Goal: Task Accomplishment & Management: Manage account settings

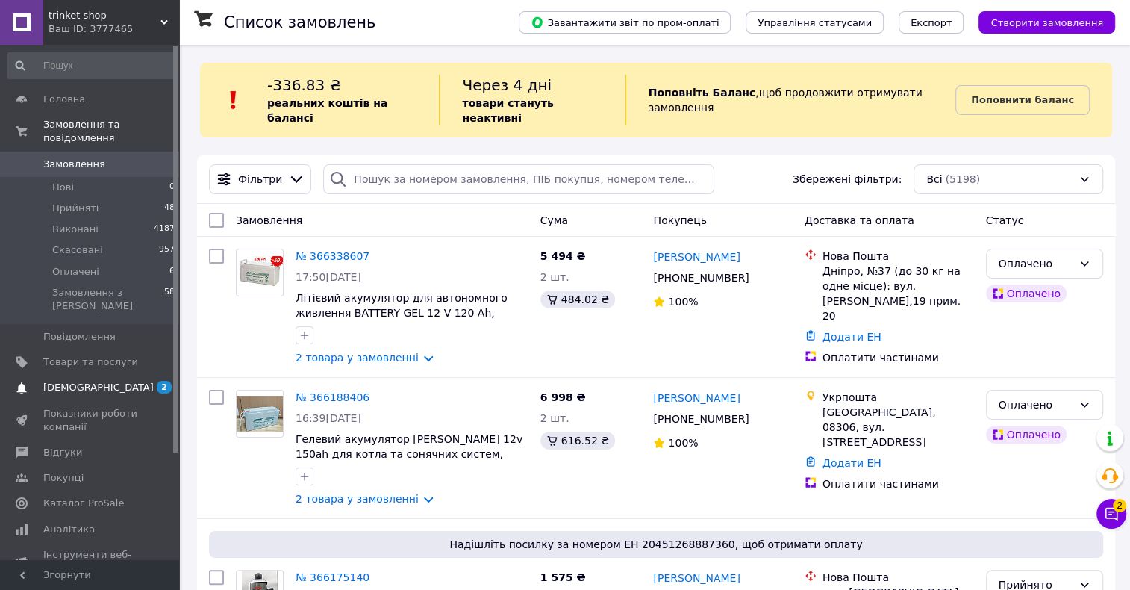
click at [135, 381] on span "[DEMOGRAPHIC_DATA]" at bounding box center [90, 387] width 95 height 13
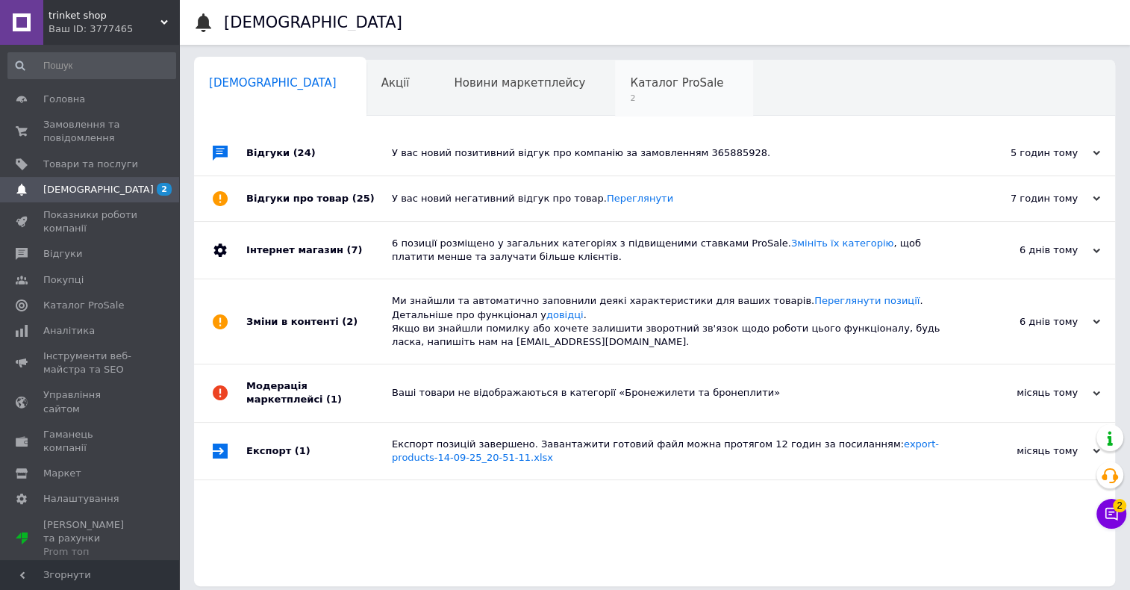
click at [630, 97] on span "2" at bounding box center [676, 98] width 93 height 11
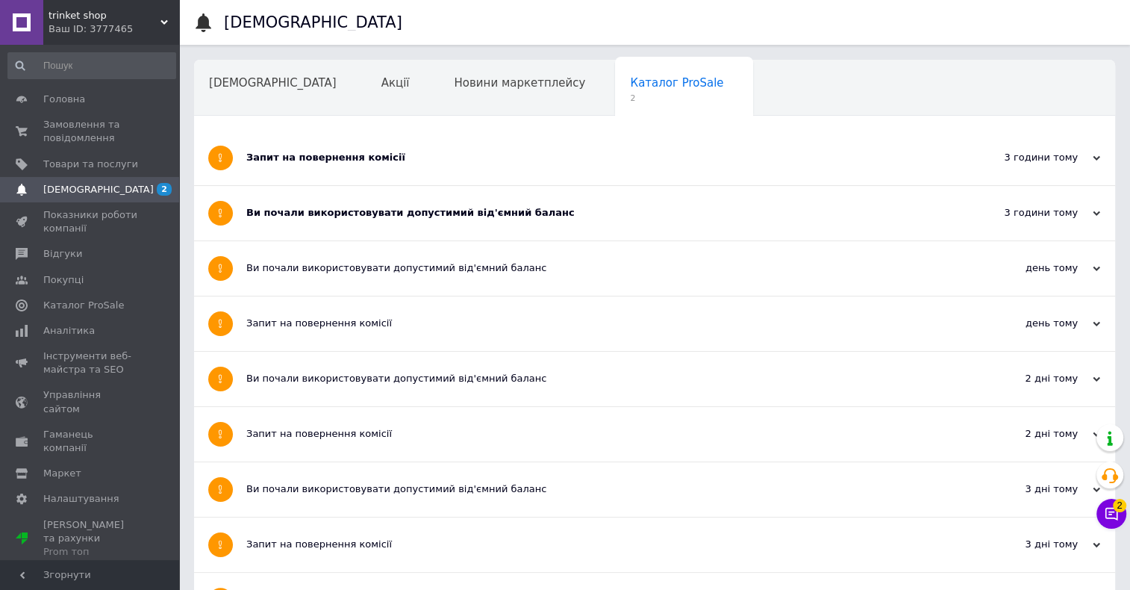
click at [467, 222] on div "Ви почали використовувати допустимий від'ємний баланс" at bounding box center [598, 213] width 705 height 54
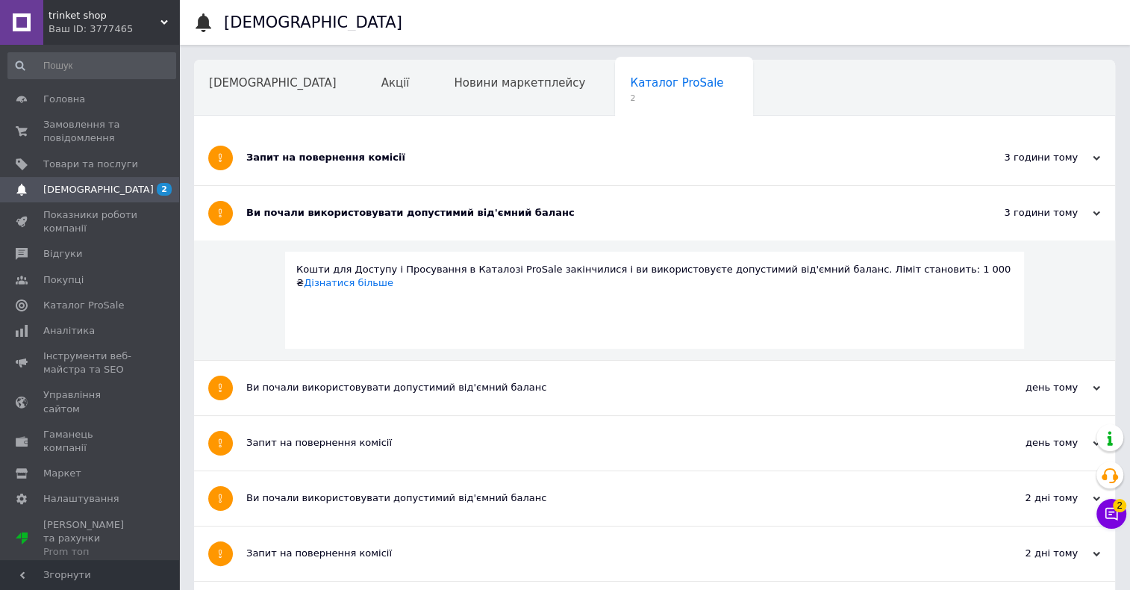
click at [359, 149] on div "Запит на повернення комісії" at bounding box center [598, 158] width 705 height 54
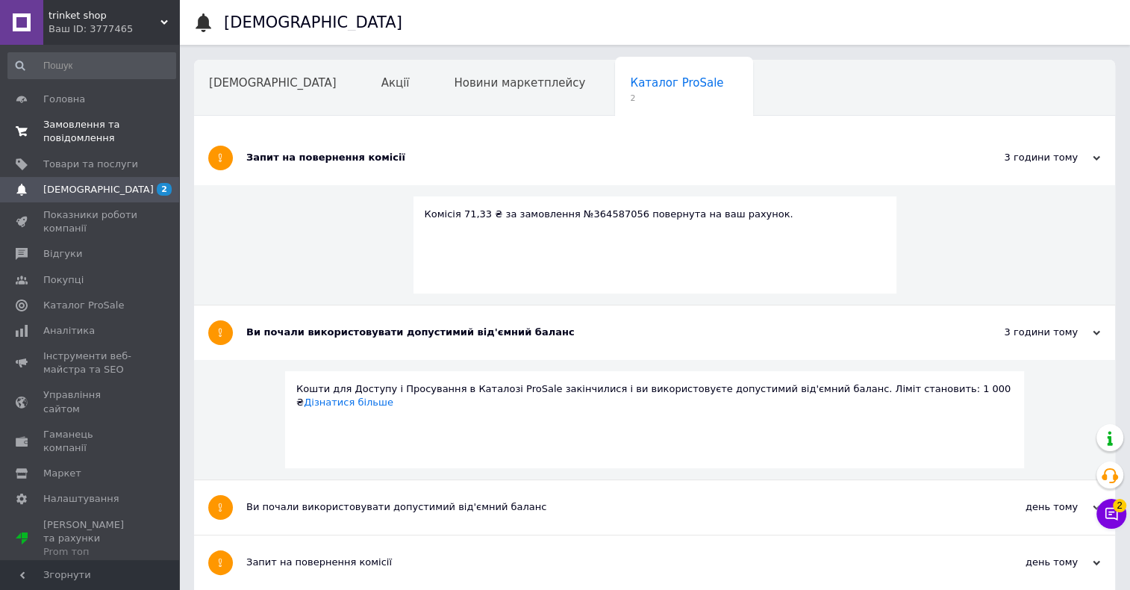
click at [79, 135] on span "Замовлення та повідомлення" at bounding box center [90, 131] width 95 height 27
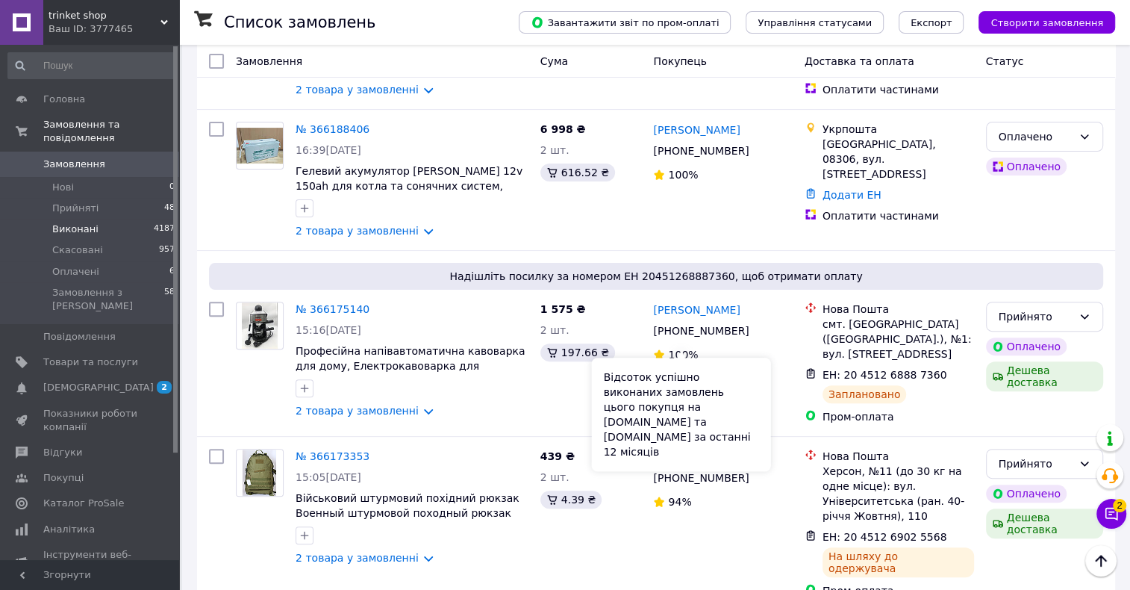
scroll to position [187, 0]
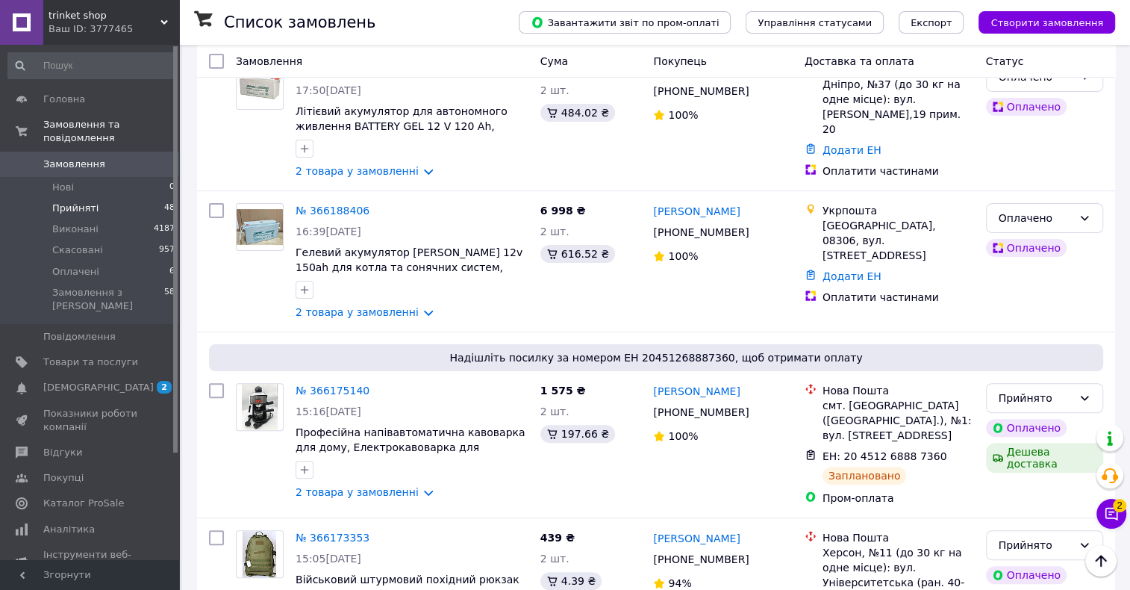
click at [60, 198] on li "Прийняті 48" at bounding box center [92, 208] width 184 height 21
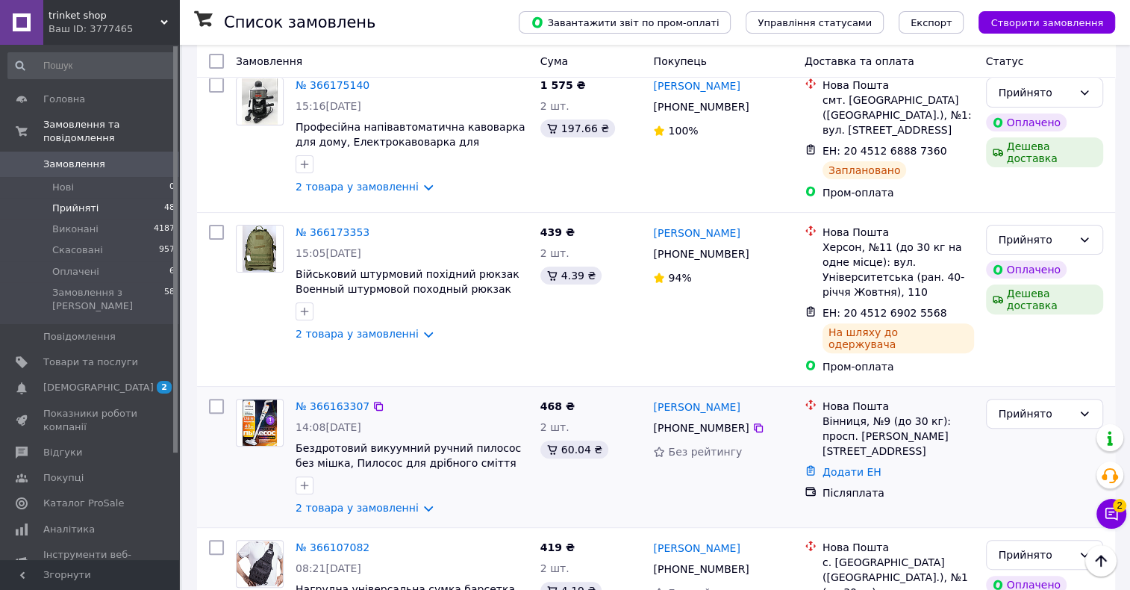
scroll to position [373, 0]
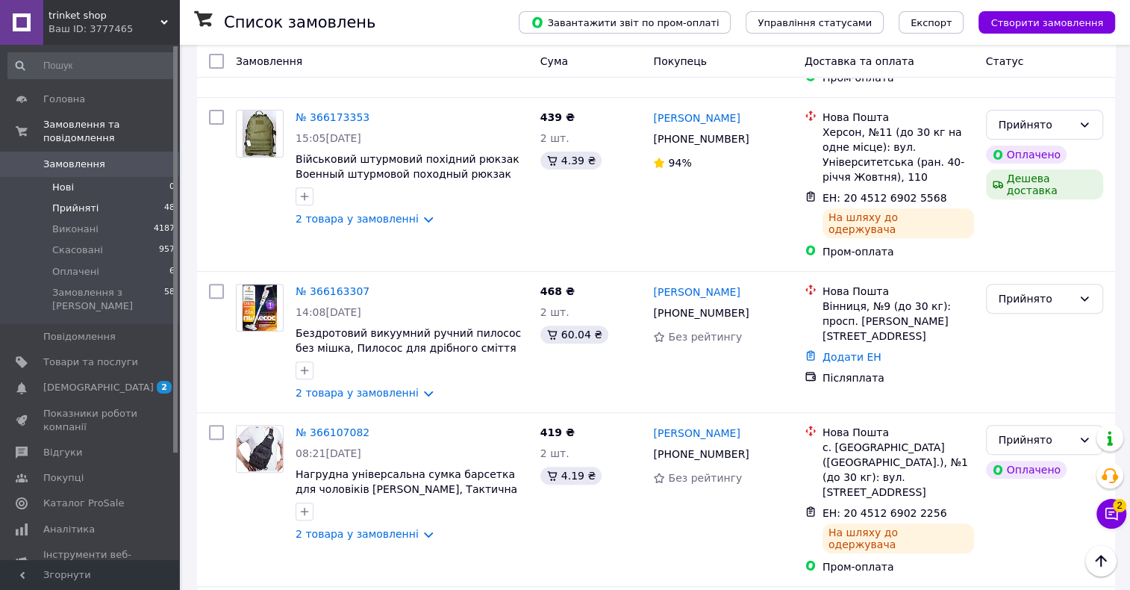
click at [62, 181] on span "Нові" at bounding box center [63, 187] width 22 height 13
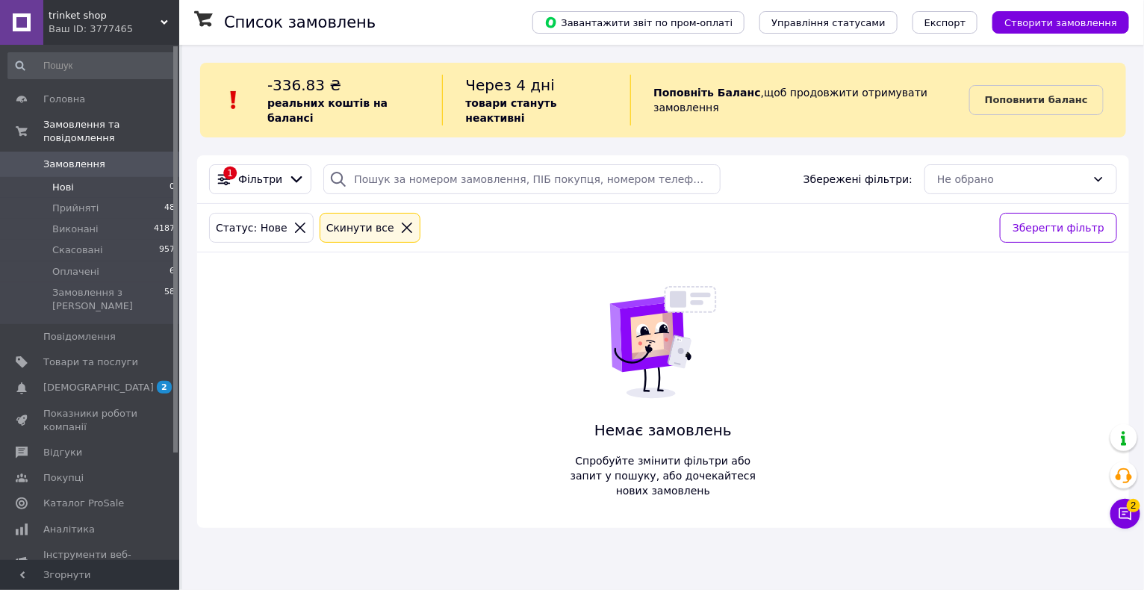
click at [400, 221] on icon at bounding box center [406, 227] width 13 height 13
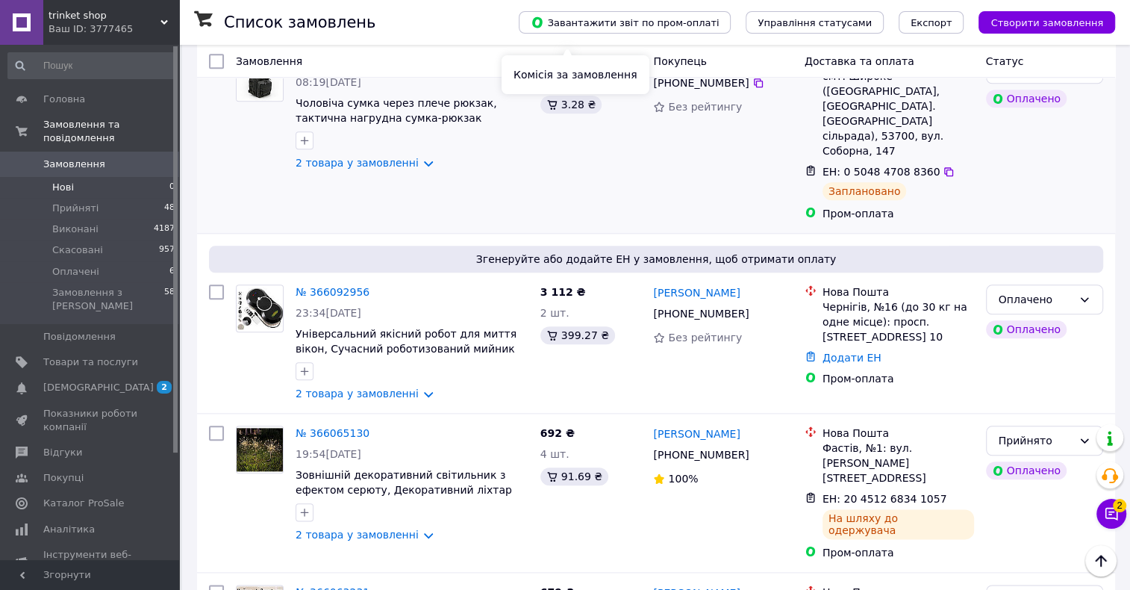
scroll to position [1213, 0]
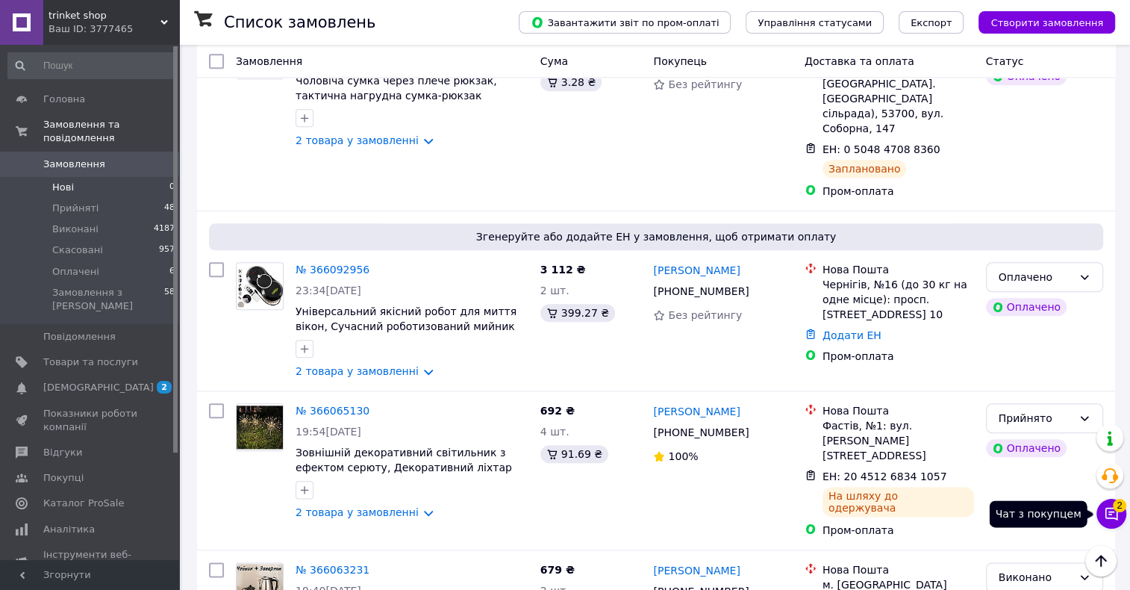
click at [1104, 512] on icon at bounding box center [1111, 513] width 15 height 15
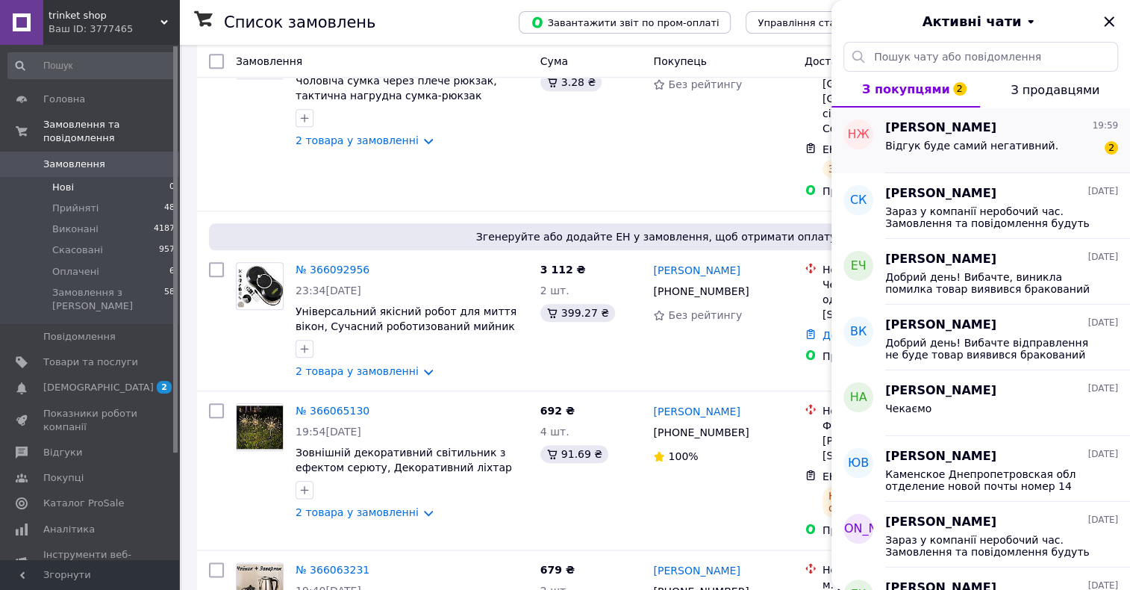
click at [941, 153] on div "Відгук буде самий негативний." at bounding box center [971, 150] width 173 height 21
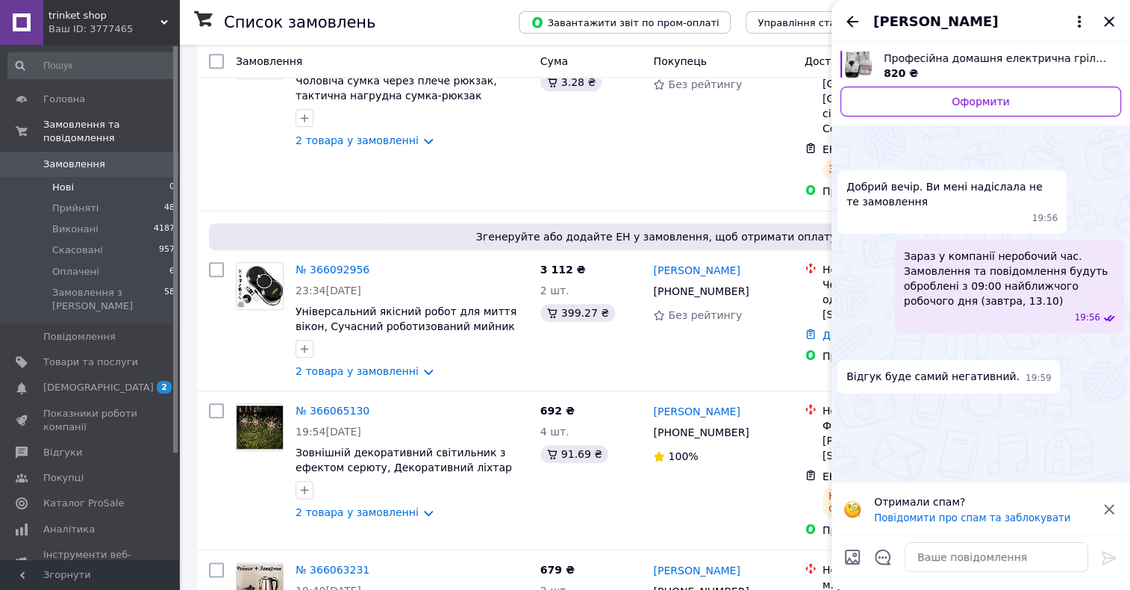
scroll to position [128, 0]
click at [850, 341] on img at bounding box center [844, 347] width 12 height 12
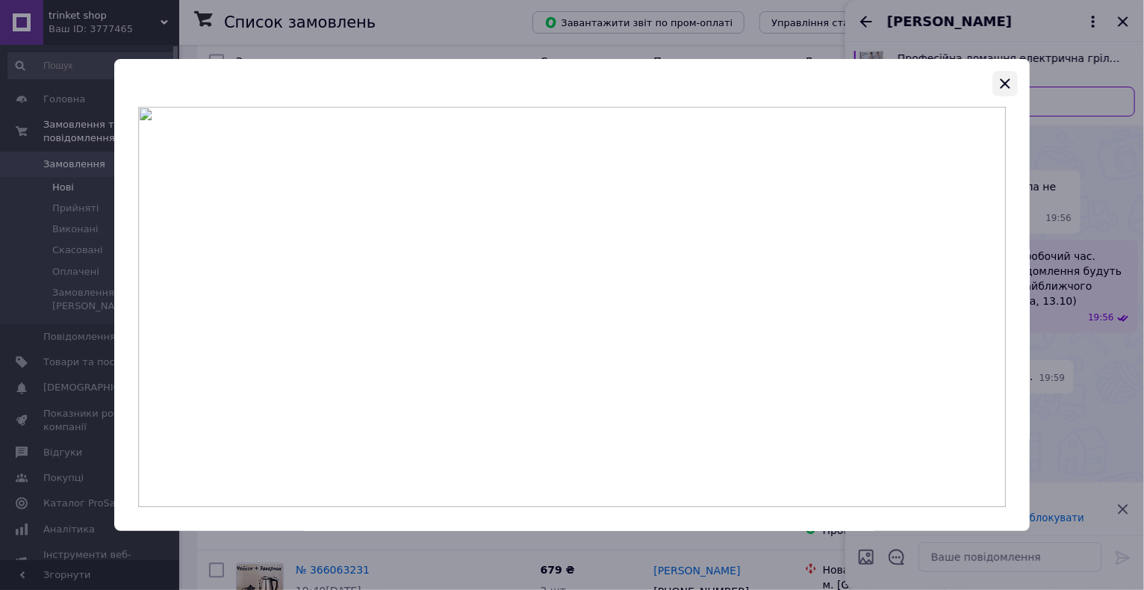
click at [1005, 79] on icon "button" at bounding box center [1005, 84] width 18 height 18
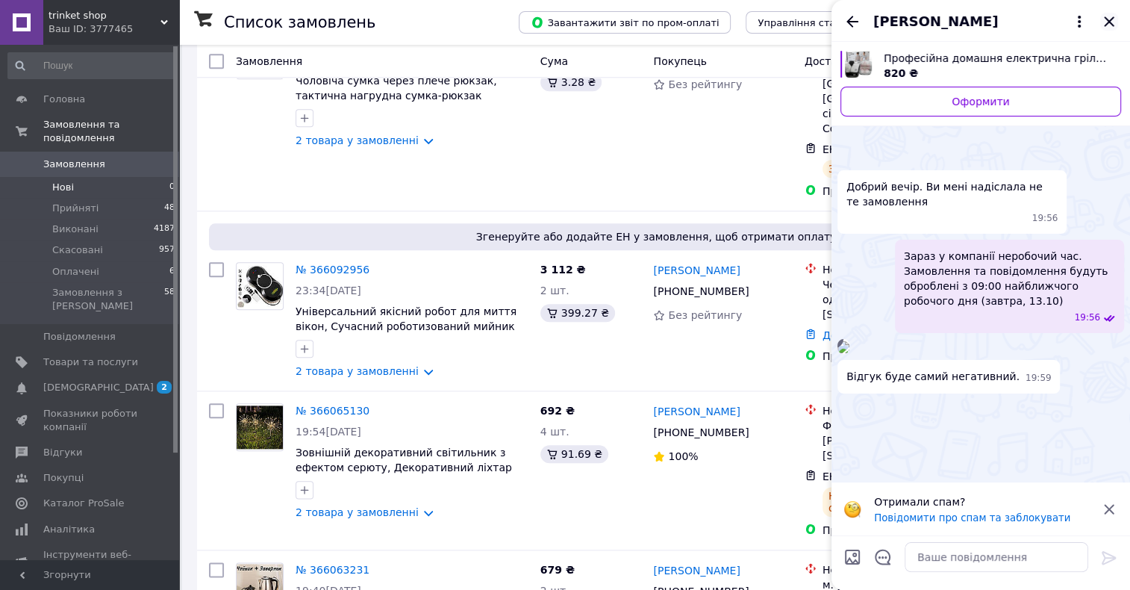
click at [1112, 19] on icon "Закрити" at bounding box center [1109, 21] width 10 height 10
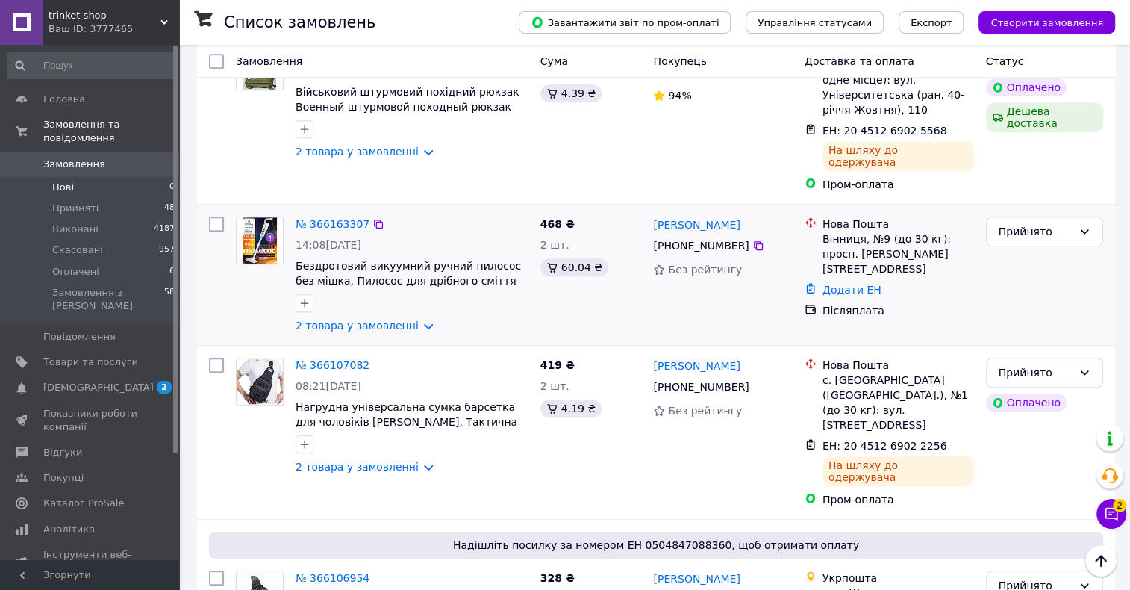
scroll to position [653, 0]
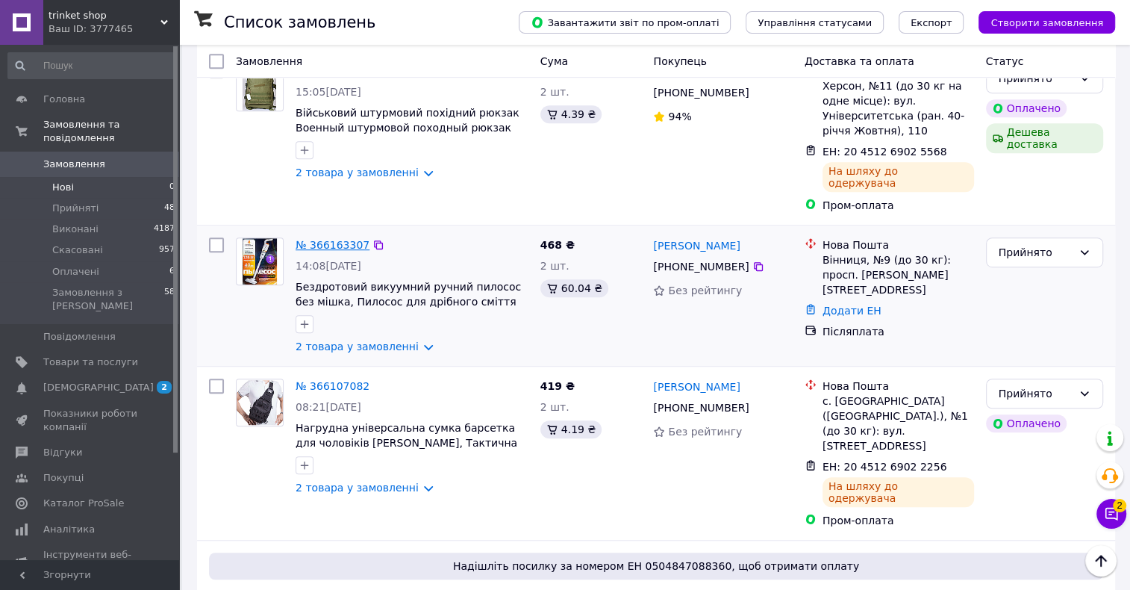
click at [331, 239] on link "№ 366163307" at bounding box center [333, 245] width 74 height 12
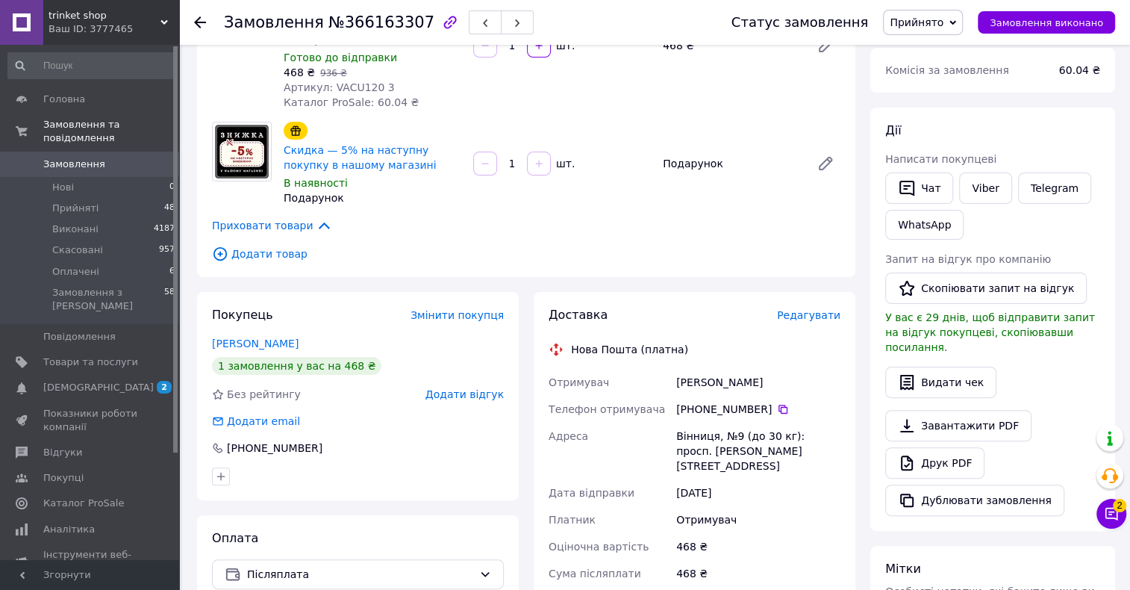
scroll to position [187, 0]
click at [777, 408] on icon at bounding box center [783, 408] width 12 height 12
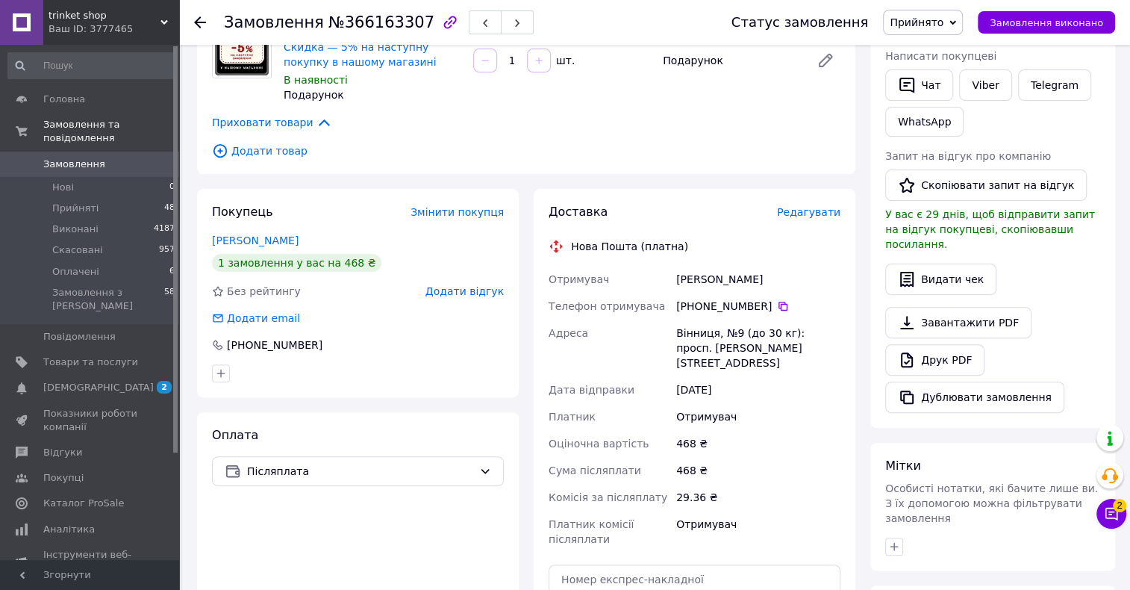
scroll to position [467, 0]
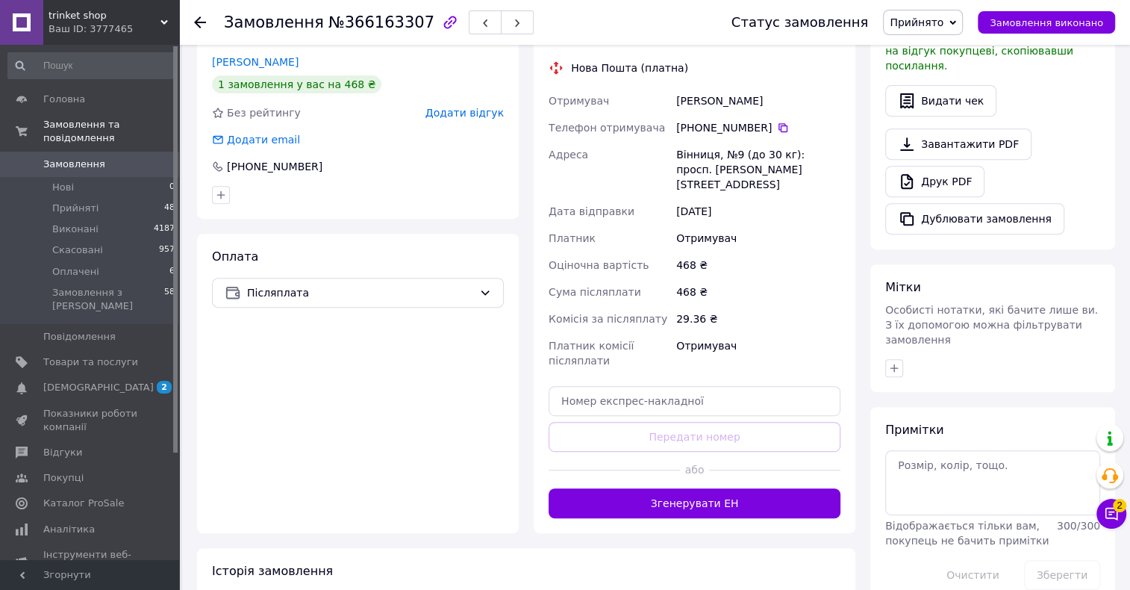
click at [1108, 493] on div "Чат з покупцем Тех підтримка Чат з покупцем 2" at bounding box center [1112, 476] width 30 height 115
click at [1111, 513] on icon at bounding box center [1111, 513] width 15 height 15
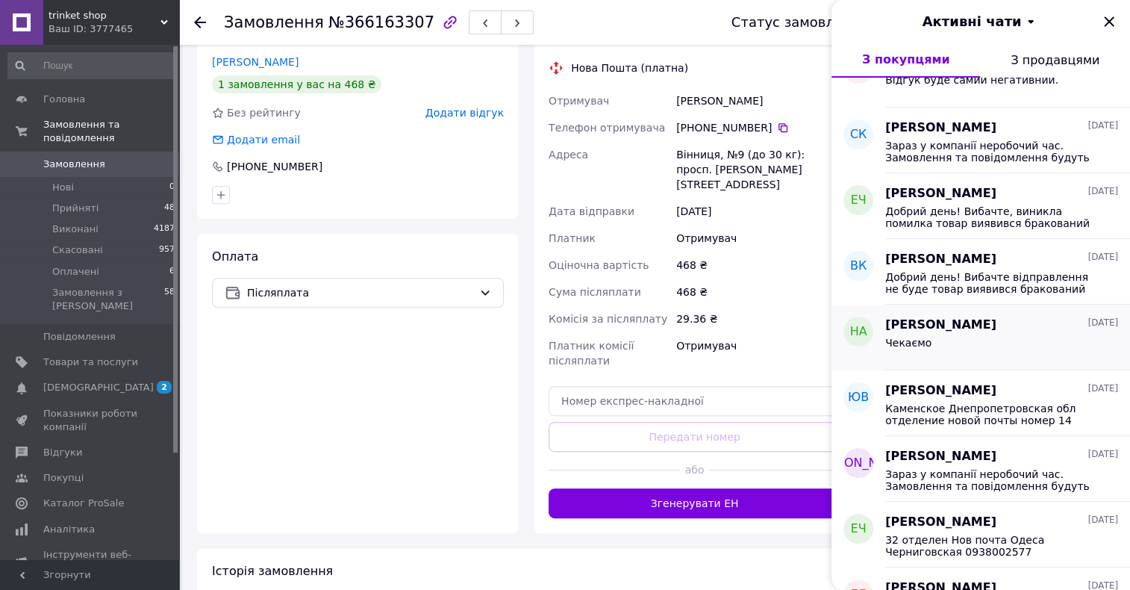
scroll to position [0, 0]
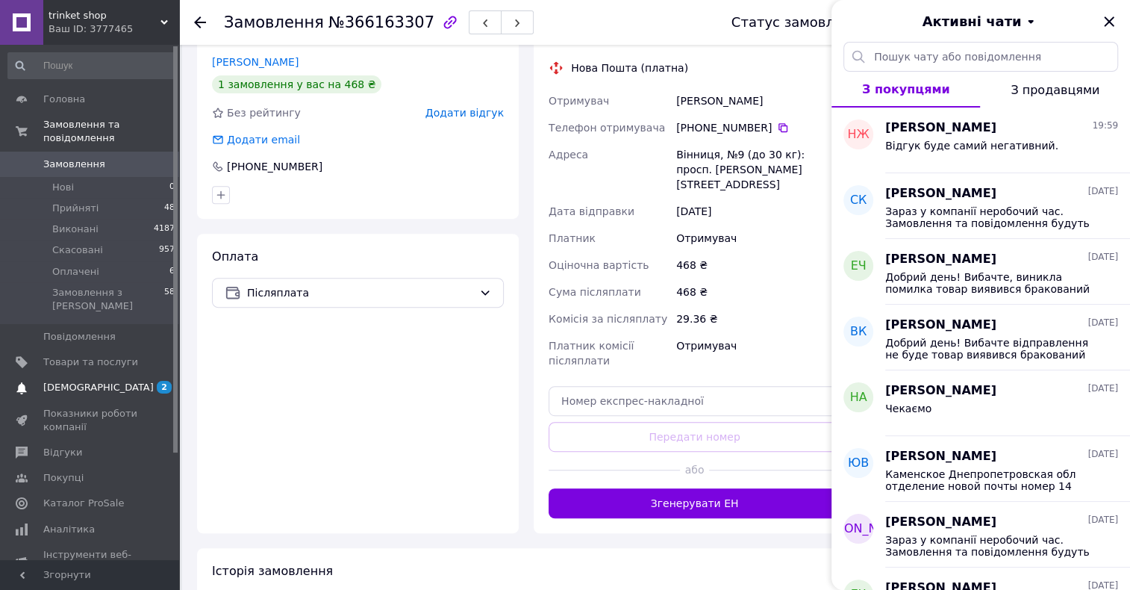
click at [139, 381] on span "2" at bounding box center [158, 387] width 41 height 13
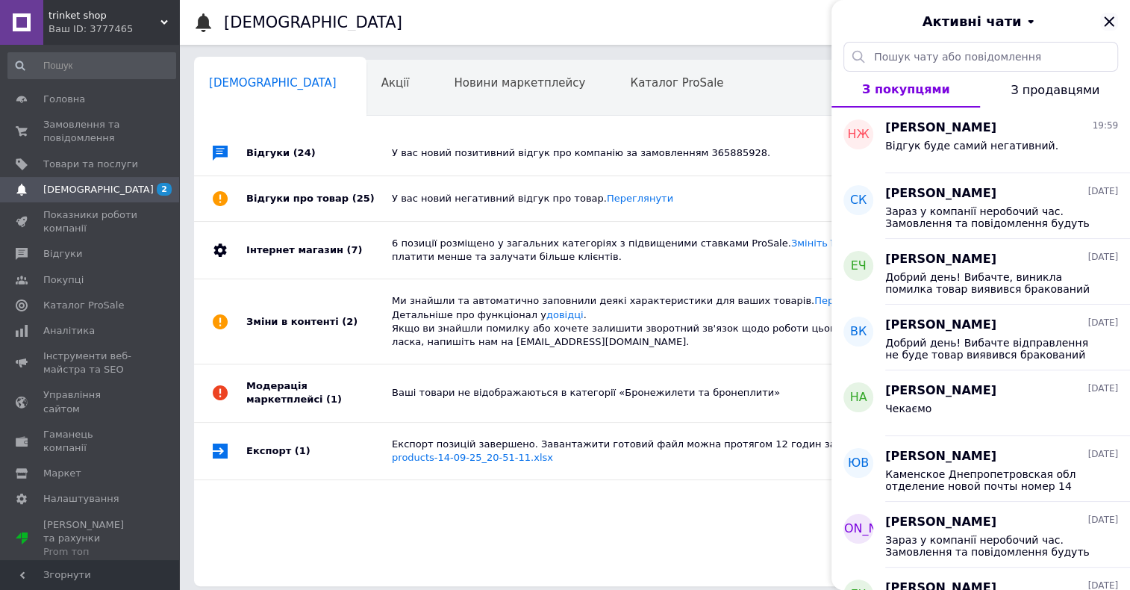
click at [1111, 16] on icon "Закрити" at bounding box center [1109, 22] width 18 height 18
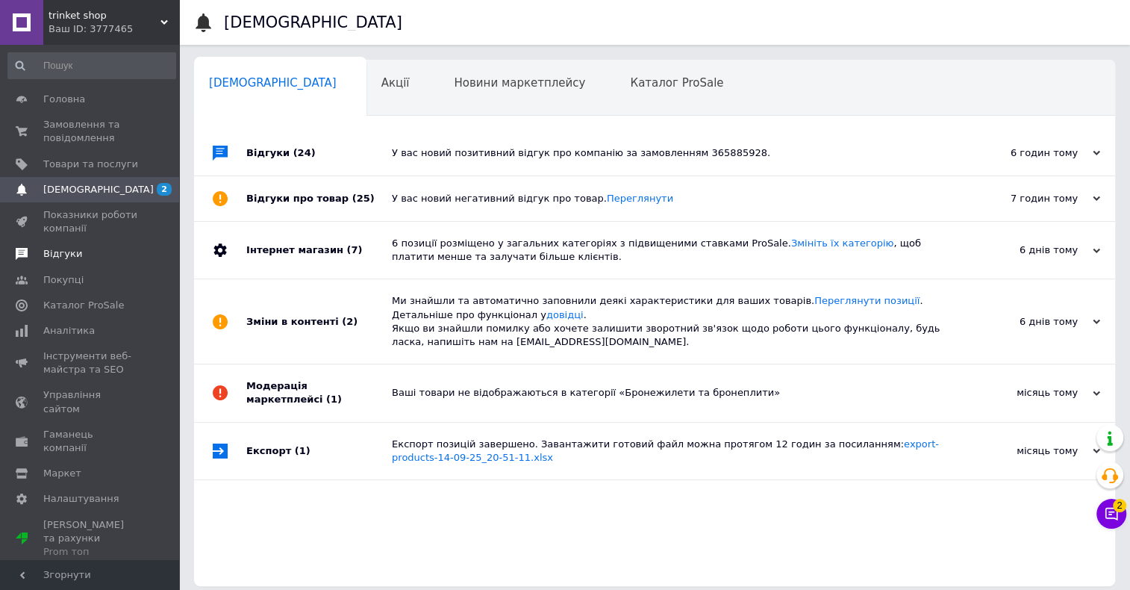
click at [43, 258] on span "Відгуки" at bounding box center [62, 253] width 39 height 13
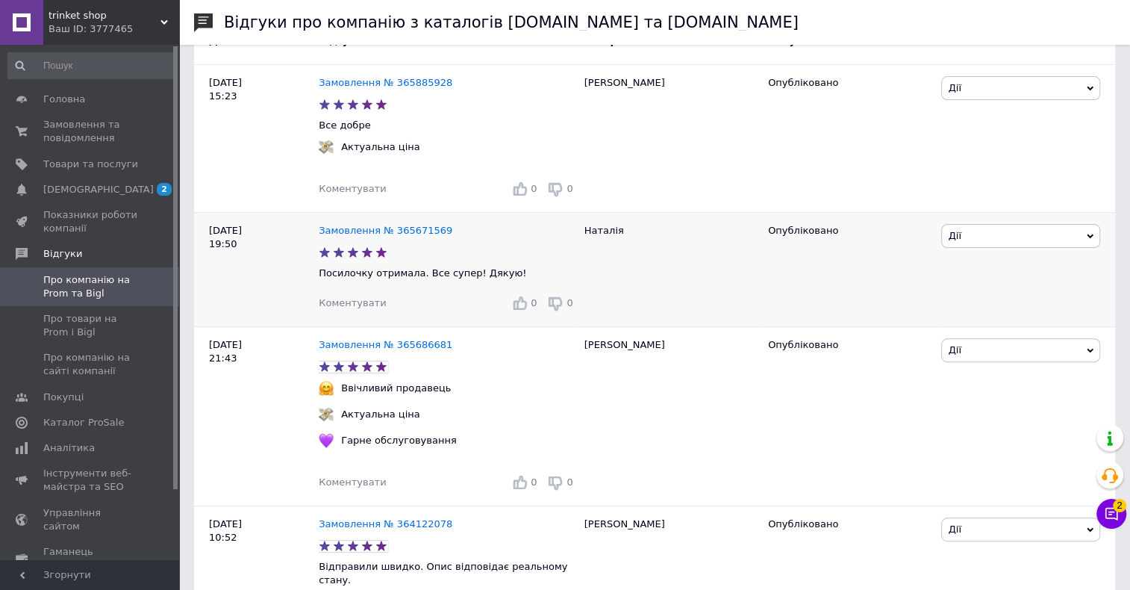
scroll to position [280, 0]
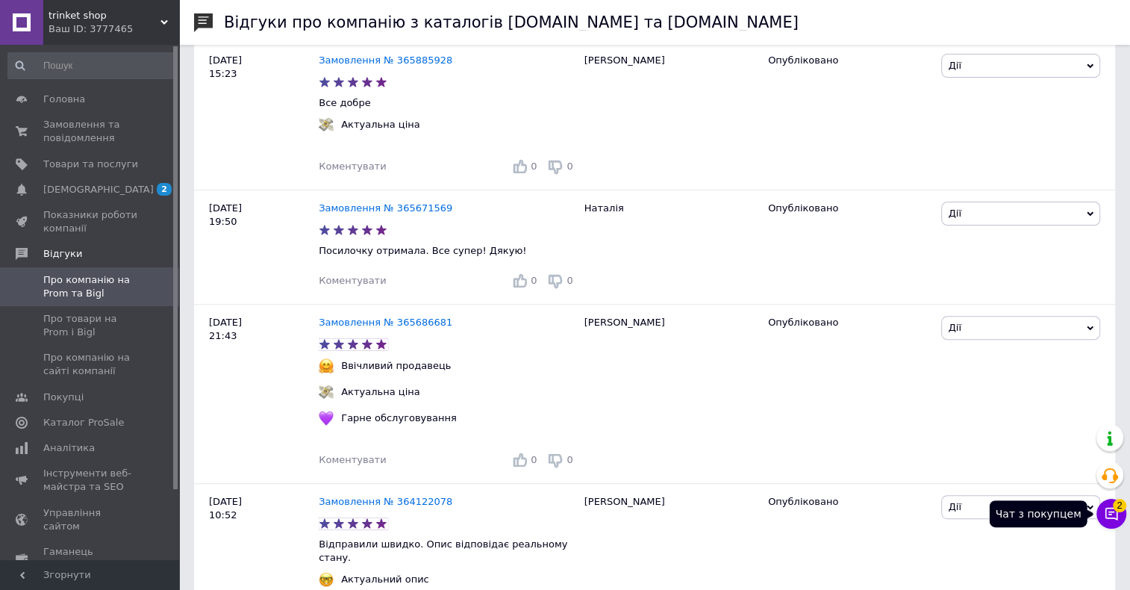
click at [1125, 512] on button "Чат з покупцем 2" at bounding box center [1112, 514] width 30 height 30
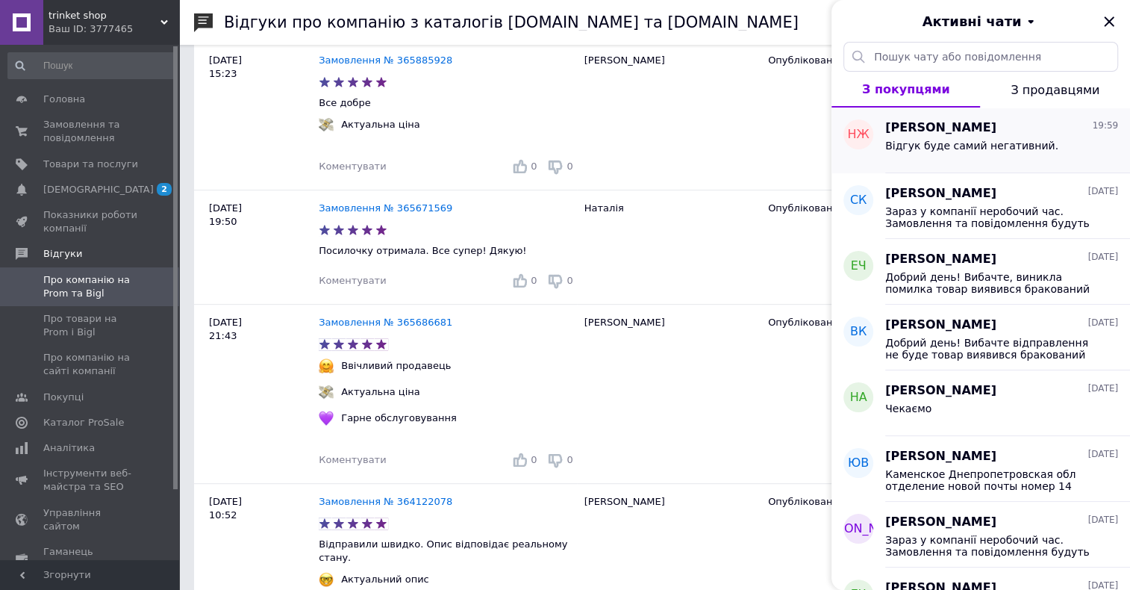
click at [958, 122] on span "[PERSON_NAME]" at bounding box center [940, 127] width 111 height 17
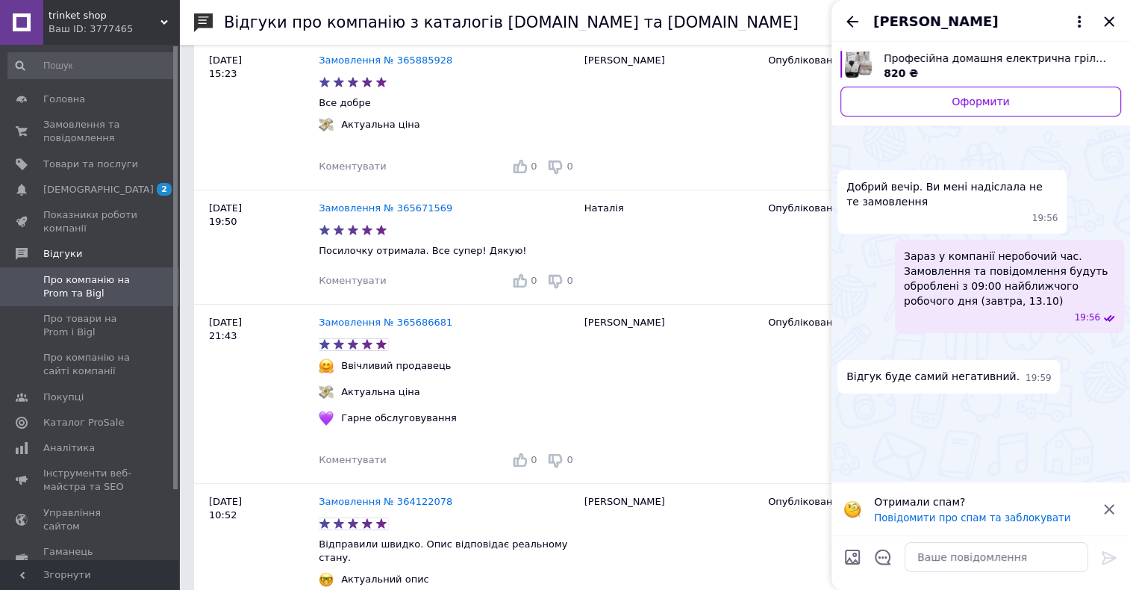
scroll to position [128, 0]
click at [1115, 21] on icon "Закрити" at bounding box center [1109, 22] width 18 height 18
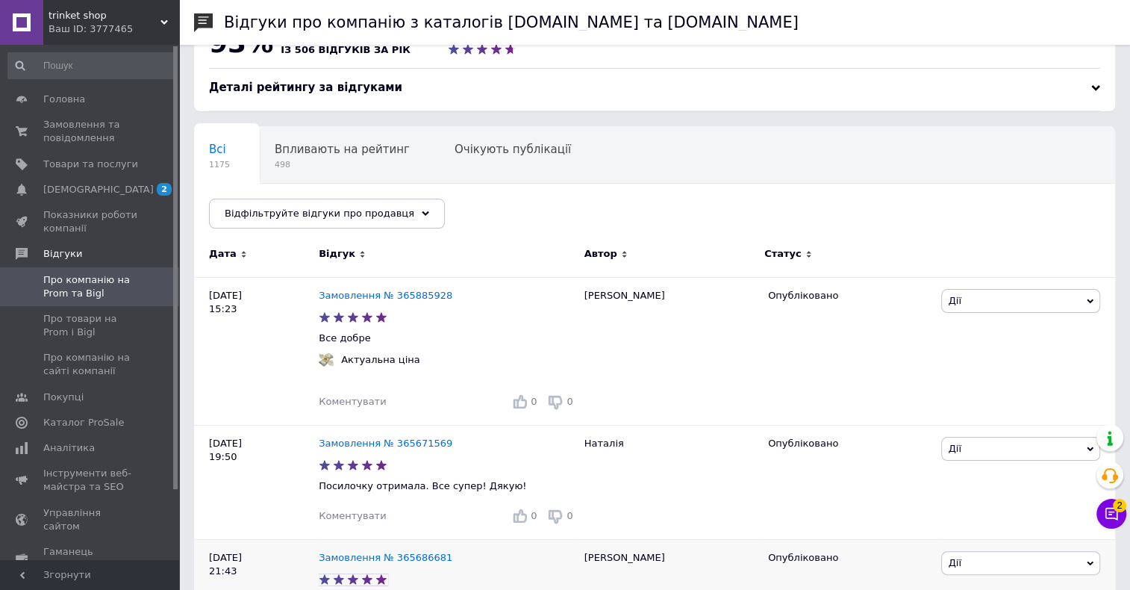
scroll to position [0, 0]
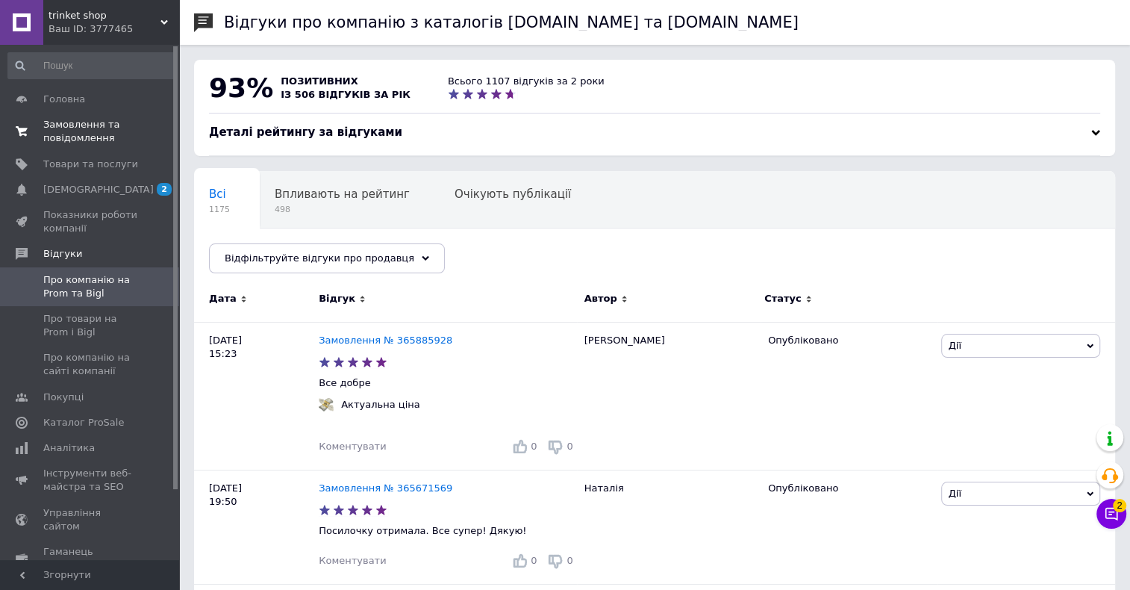
click at [56, 129] on span "Замовлення та повідомлення" at bounding box center [90, 131] width 95 height 27
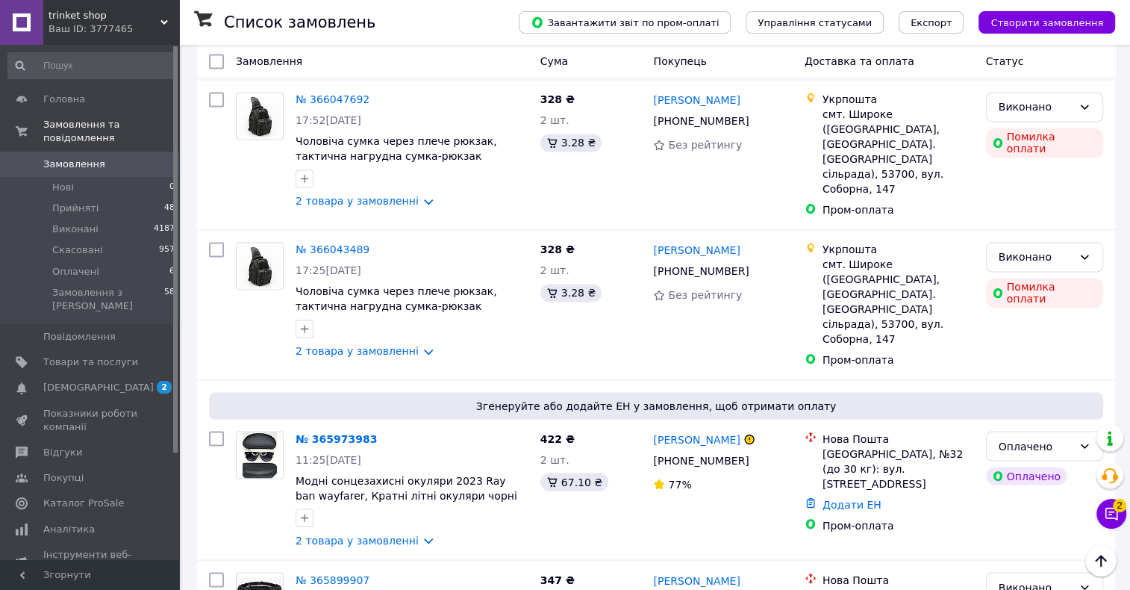
scroll to position [1960, 0]
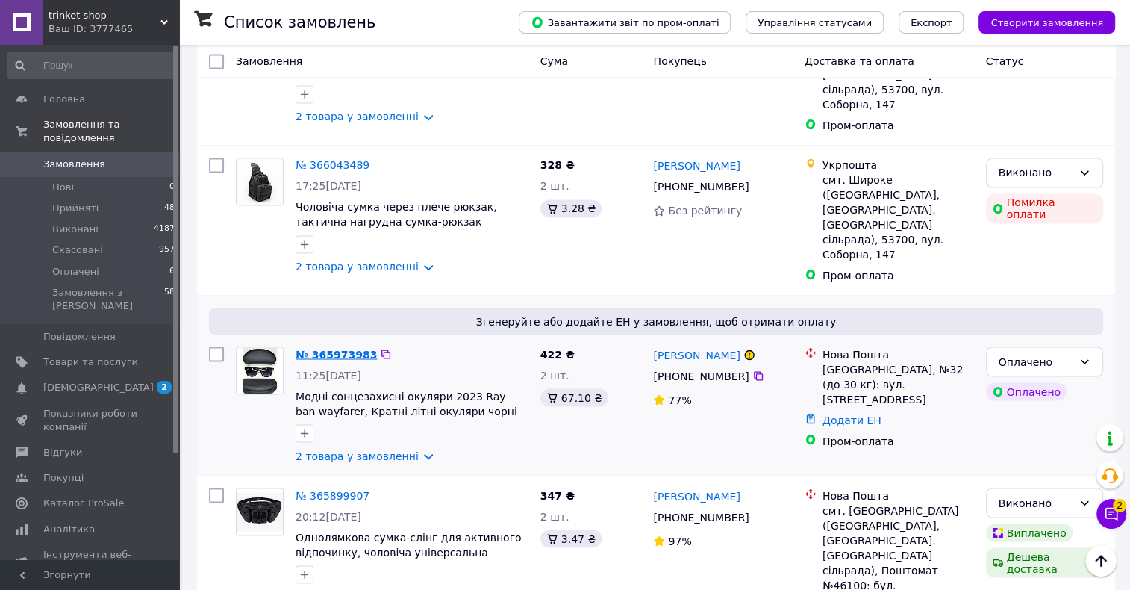
click at [331, 348] on link "№ 365973983" at bounding box center [336, 354] width 81 height 12
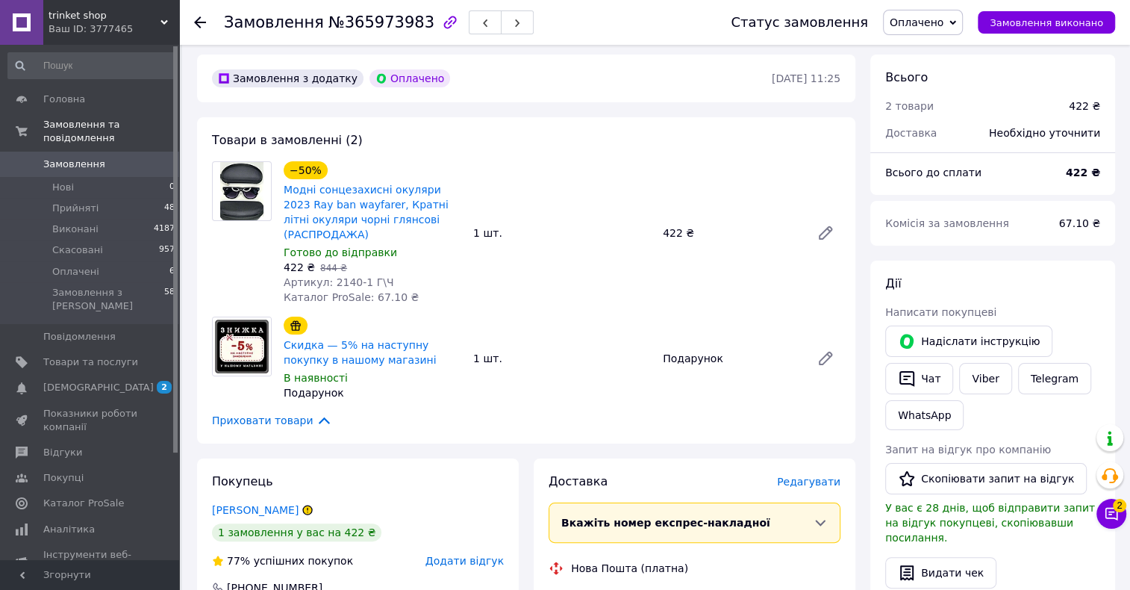
scroll to position [46, 0]
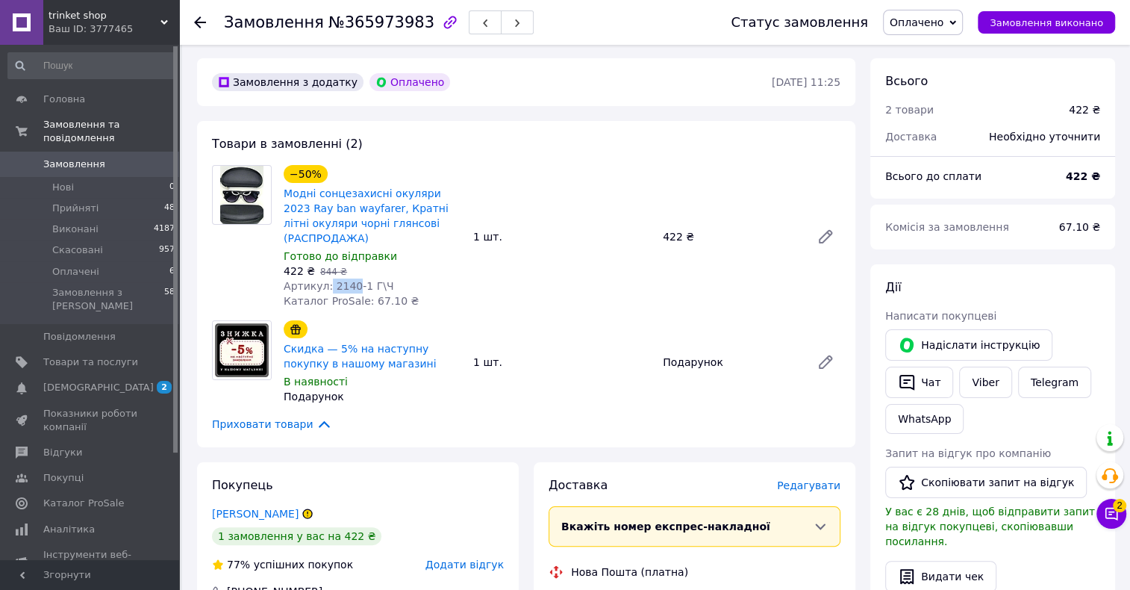
drag, startPoint x: 325, startPoint y: 284, endPoint x: 351, endPoint y: 283, distance: 25.4
click at [351, 283] on span "Артикул: 2140-1 Г\Ч" at bounding box center [339, 286] width 110 height 12
copy span "2140"
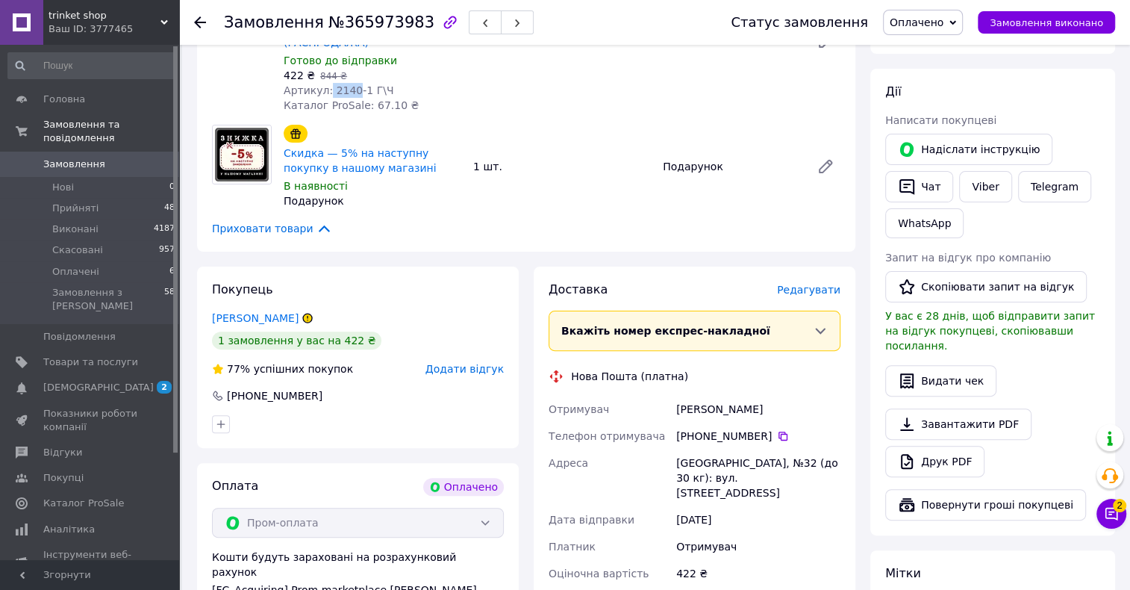
scroll to position [325, 0]
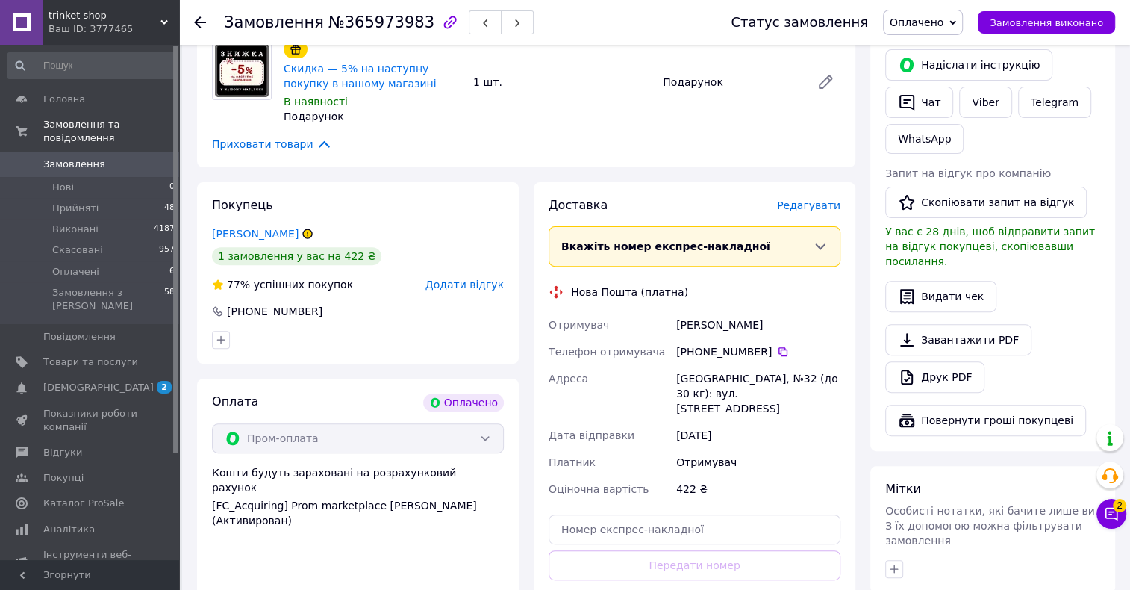
drag, startPoint x: 674, startPoint y: 323, endPoint x: 780, endPoint y: 320, distance: 106.1
click at [808, 327] on div "[PERSON_NAME]" at bounding box center [758, 324] width 170 height 27
copy div "[PERSON_NAME]"
click at [777, 351] on icon at bounding box center [783, 352] width 12 height 12
click at [815, 207] on span "Редагувати" at bounding box center [808, 205] width 63 height 12
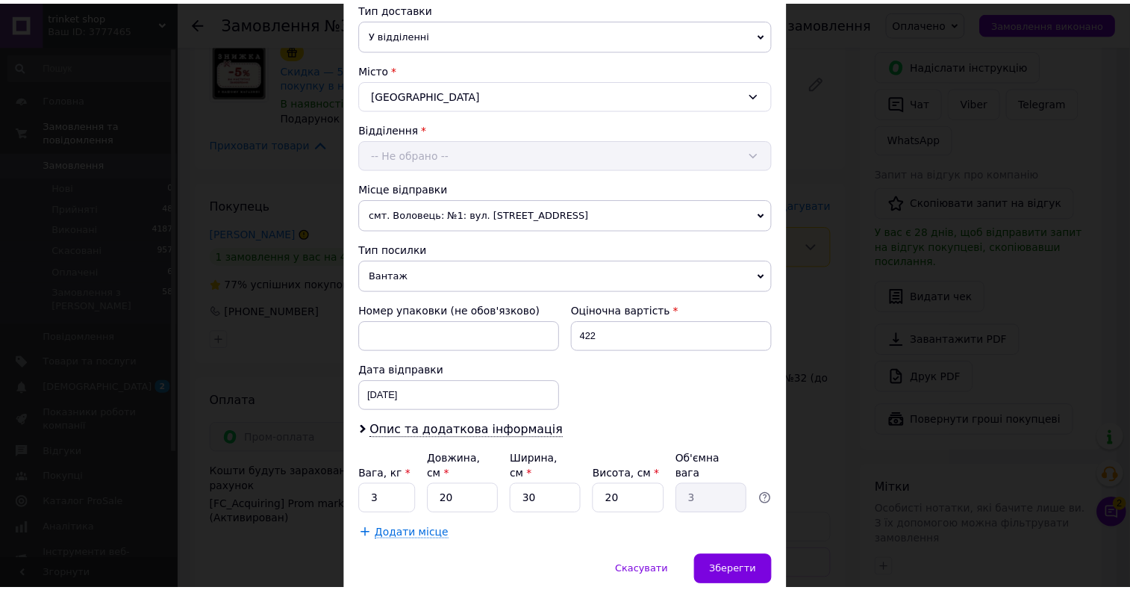
scroll to position [393, 0]
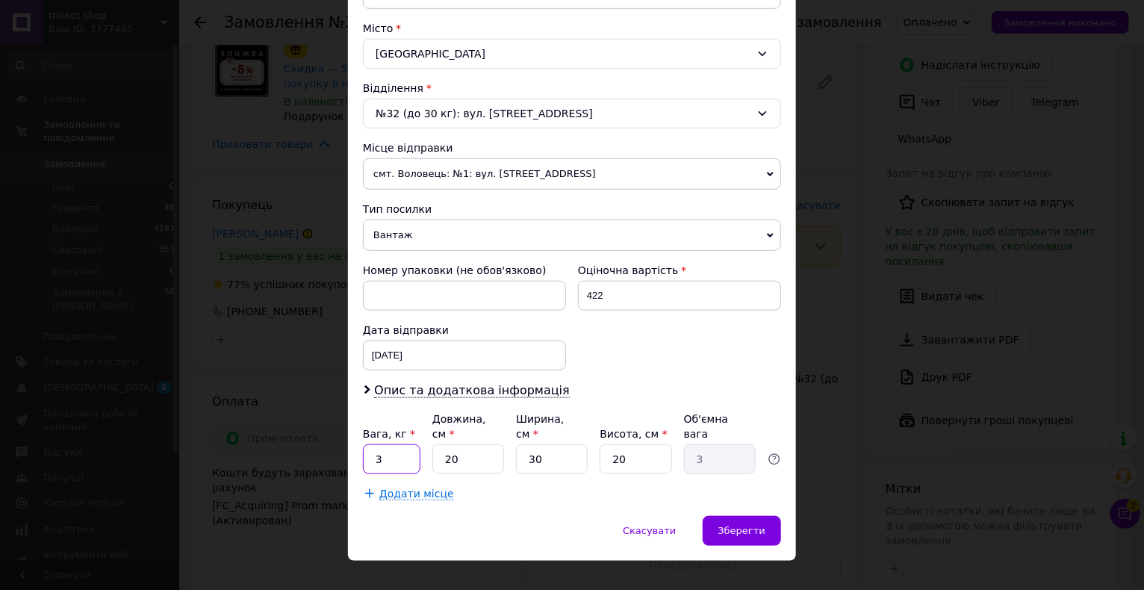
click at [396, 444] on input "3" at bounding box center [391, 459] width 57 height 30
type input "0.3"
click at [541, 444] on input "30" at bounding box center [552, 459] width 72 height 30
type input "3"
type input "0.3"
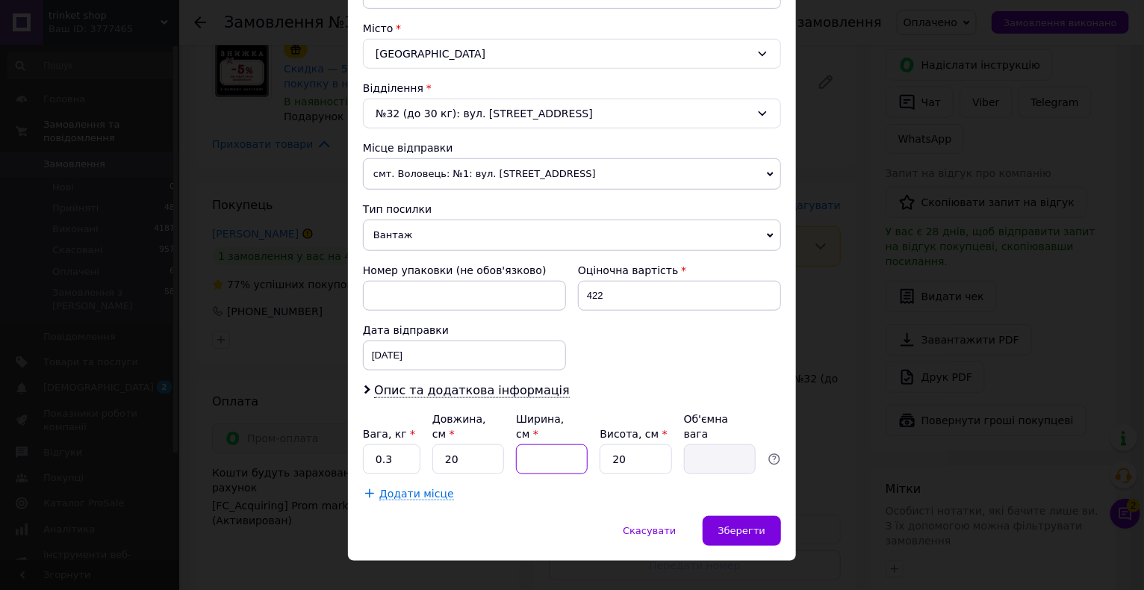
type input "6"
type input "0.6"
type input "6"
click at [632, 444] on input "20" at bounding box center [635, 459] width 72 height 30
type input "2"
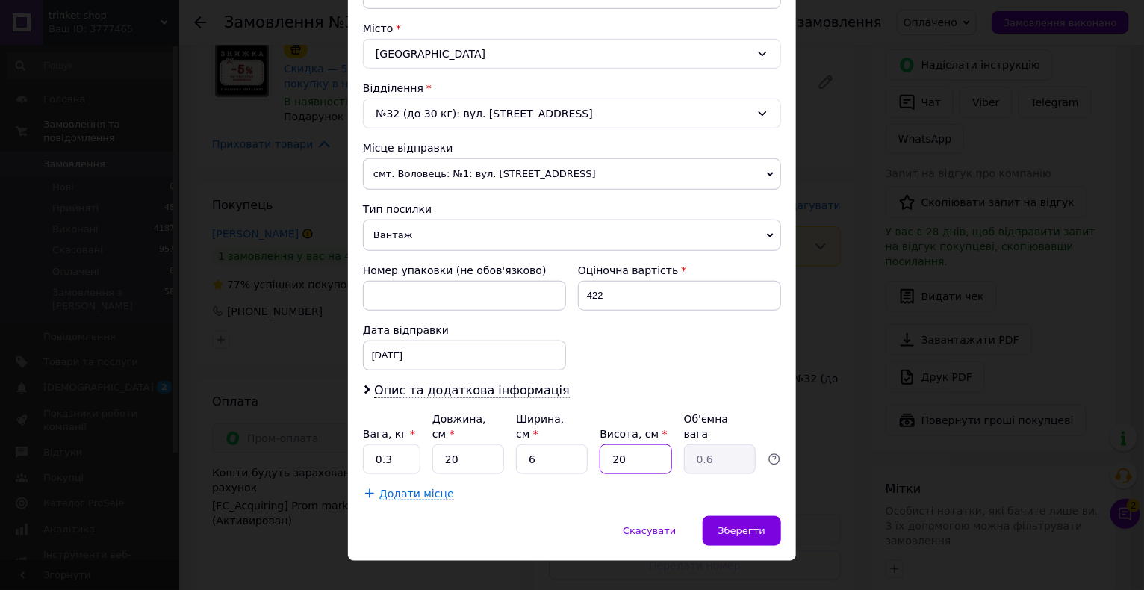
type input "0.1"
type input "1"
type input "0.1"
type input "12"
type input "0.36"
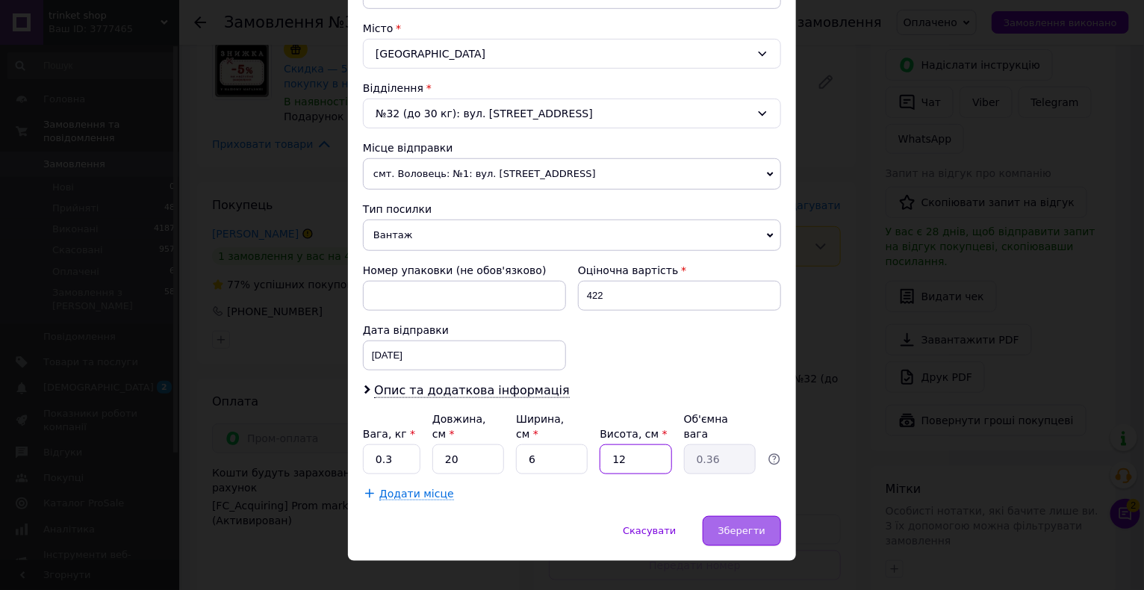
type input "12"
click at [726, 516] on div "Зберегти" at bounding box center [741, 531] width 78 height 30
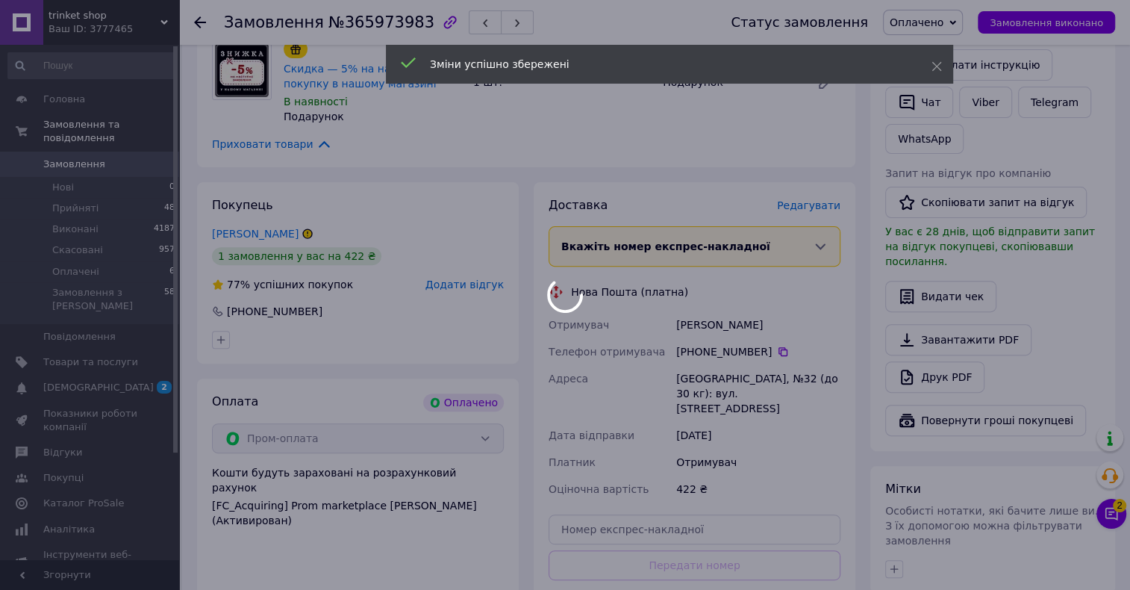
scroll to position [605, 0]
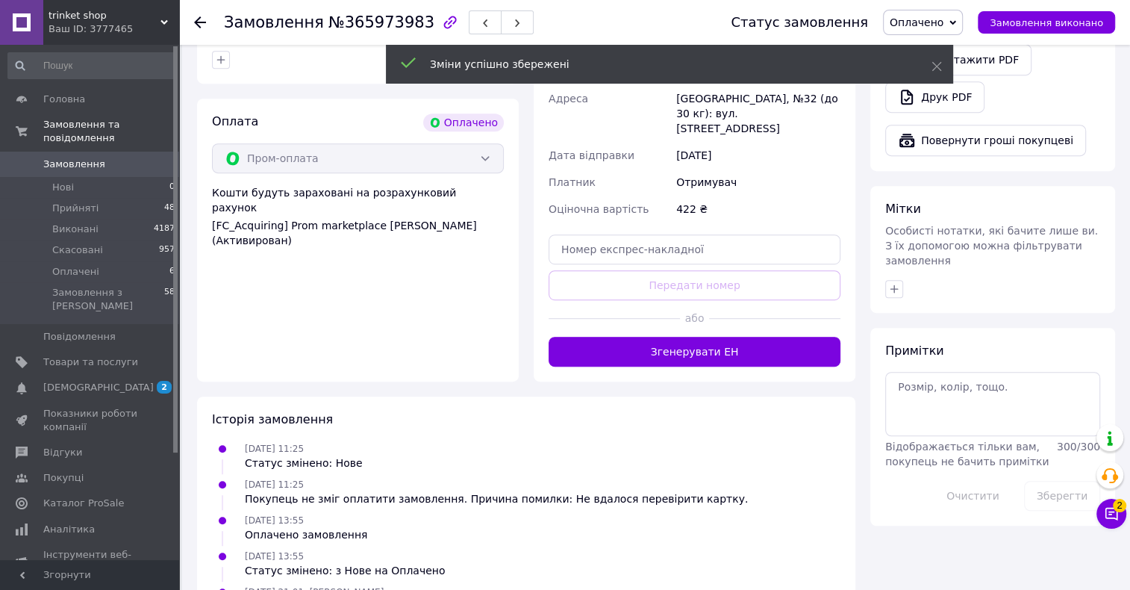
click at [694, 345] on button "Згенерувати ЕН" at bounding box center [695, 352] width 292 height 30
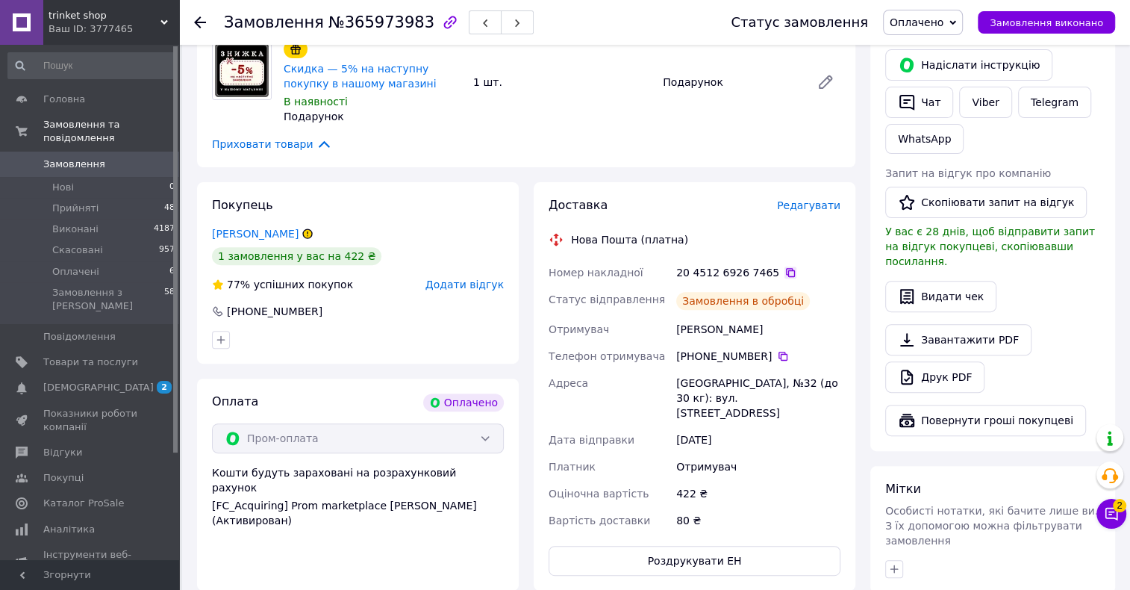
click at [785, 271] on icon at bounding box center [791, 272] width 12 height 12
drag, startPoint x: 777, startPoint y: 325, endPoint x: 712, endPoint y: 326, distance: 64.9
click at [712, 326] on div "[PERSON_NAME]" at bounding box center [758, 329] width 170 height 27
click at [797, 378] on div "[GEOGRAPHIC_DATA], №32 (до 30 кг): вул. [STREET_ADDRESS]" at bounding box center [758, 398] width 170 height 57
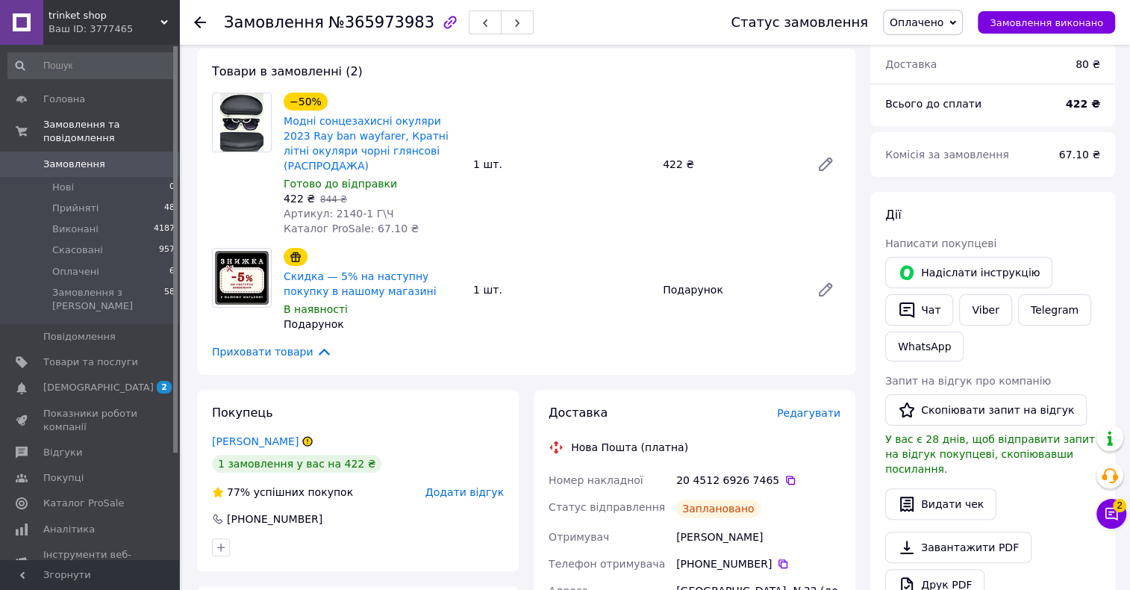
scroll to position [232, 0]
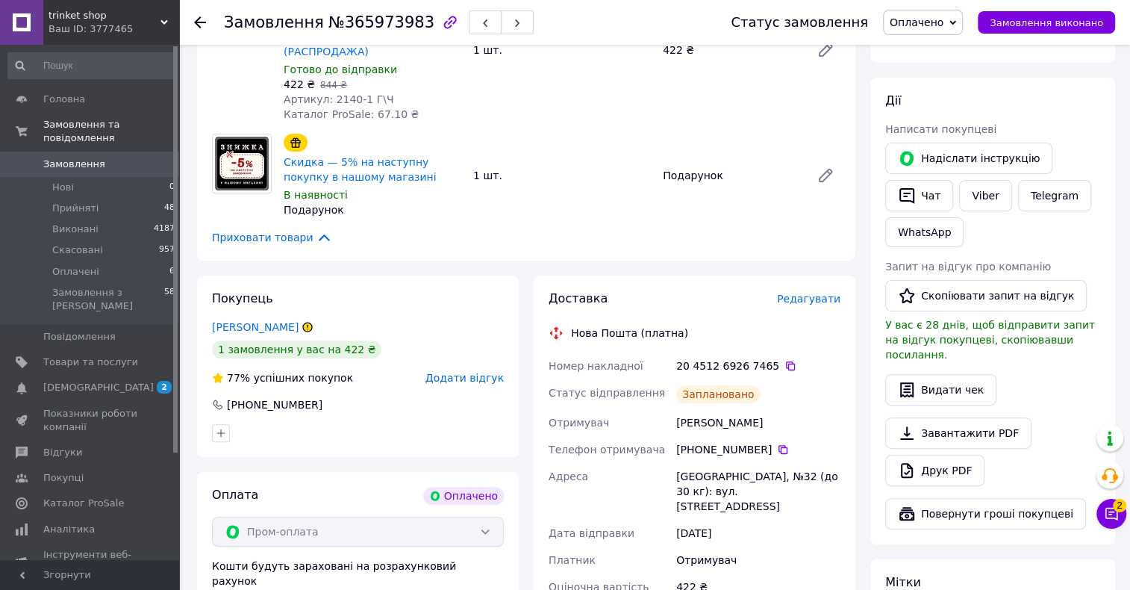
drag, startPoint x: 773, startPoint y: 421, endPoint x: 660, endPoint y: 420, distance: 113.5
click at [660, 420] on div "Номер накладної 20 4512 6926 7465   Статус відправлення Заплановано Отримувач […" at bounding box center [695, 489] width 298 height 275
copy div "Отримувач [PERSON_NAME]"
click at [777, 454] on icon at bounding box center [783, 449] width 12 height 12
click at [962, 22] on span "Оплачено" at bounding box center [923, 22] width 80 height 25
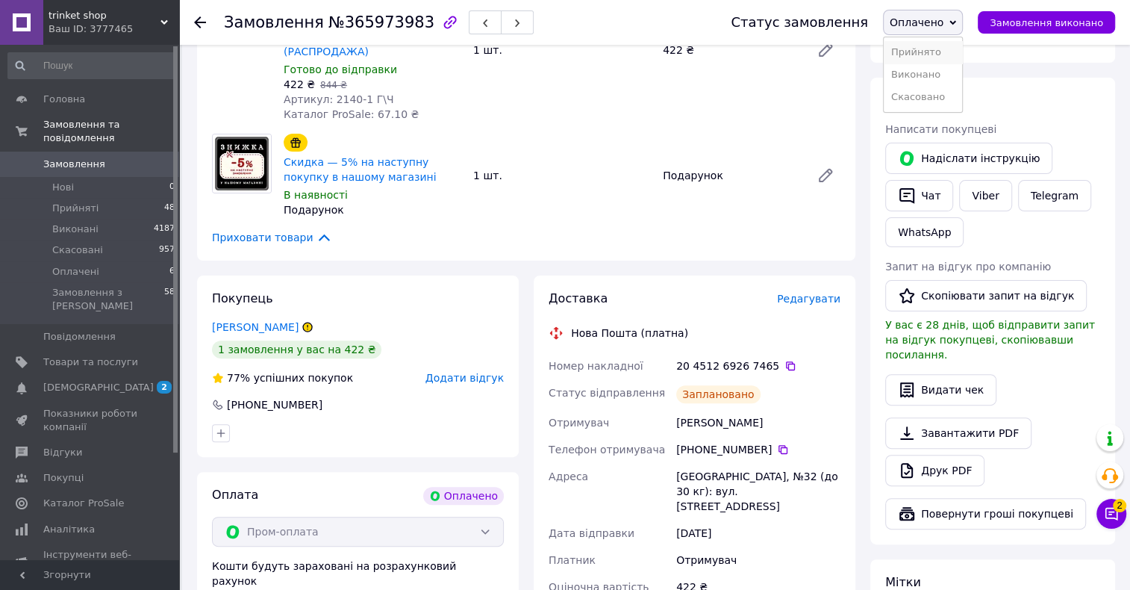
click at [932, 52] on li "Прийнято" at bounding box center [923, 52] width 78 height 22
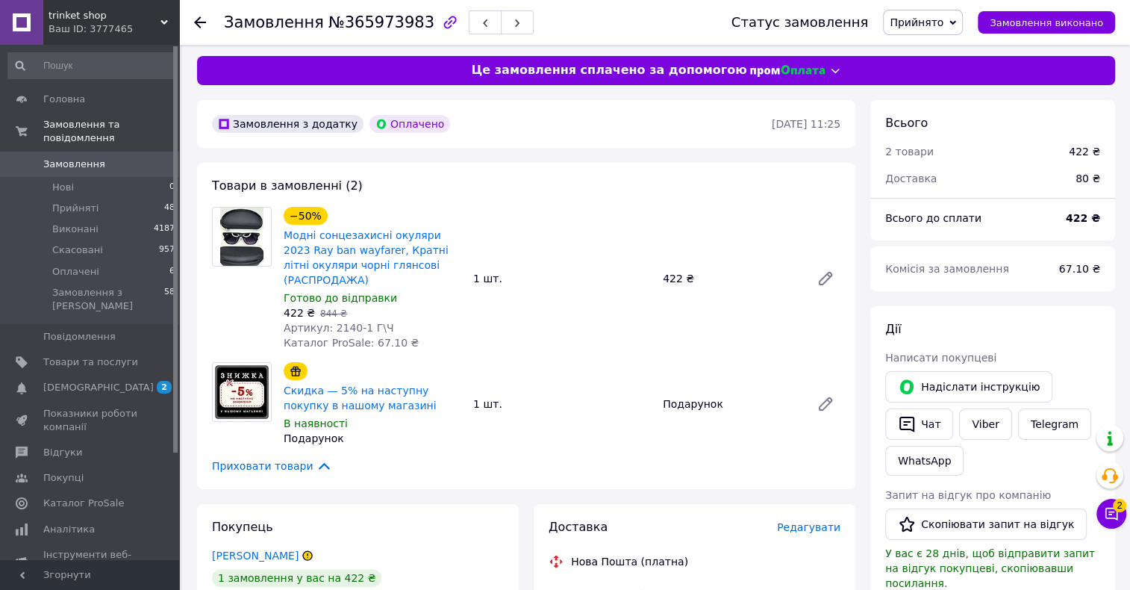
scroll to position [0, 0]
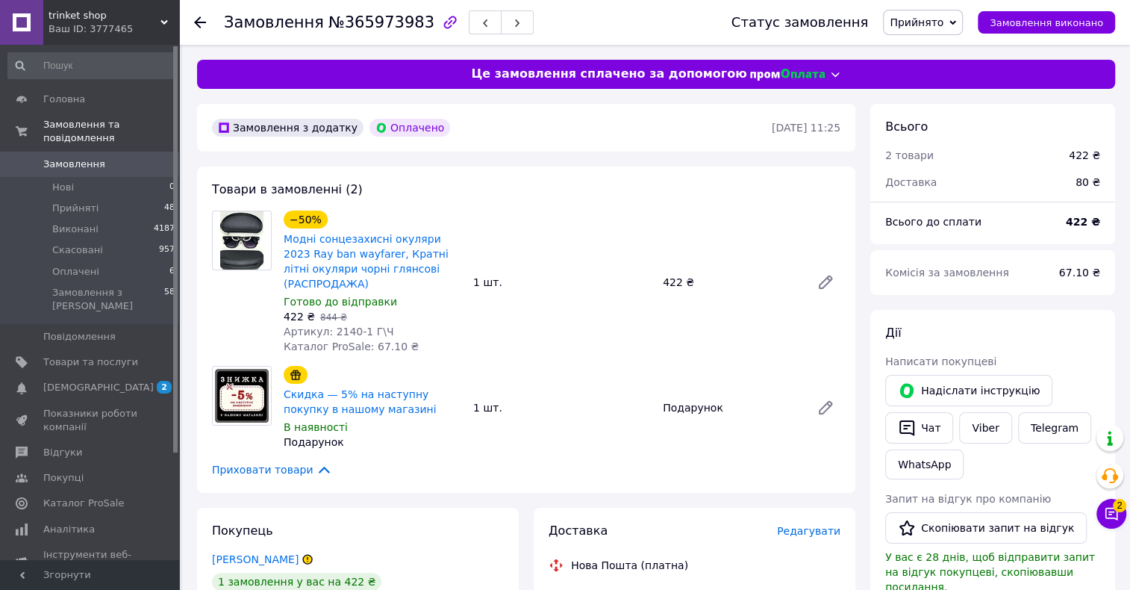
click at [198, 17] on icon at bounding box center [200, 22] width 12 height 12
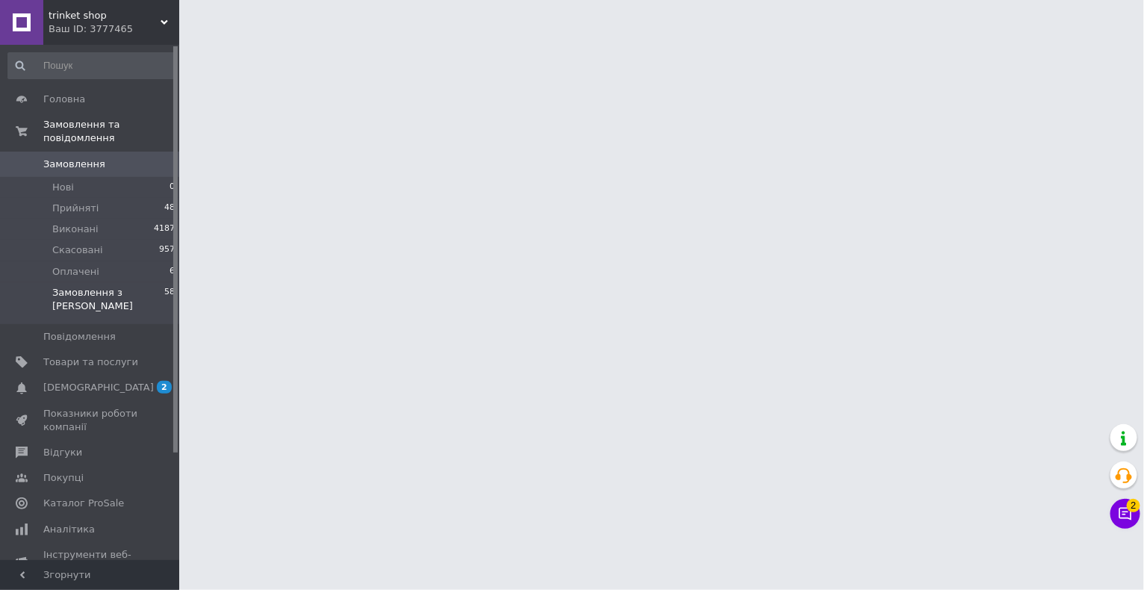
click at [65, 282] on li "Замовлення з Розетки 58" at bounding box center [92, 303] width 184 height 42
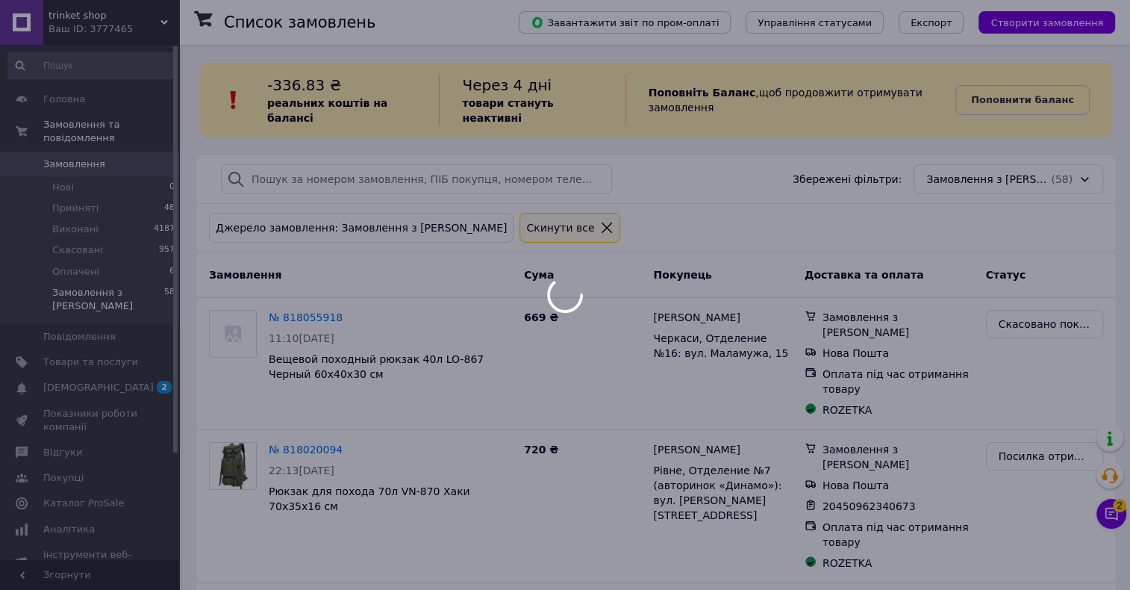
click at [70, 177] on div at bounding box center [565, 295] width 1130 height 590
click at [101, 257] on div at bounding box center [565, 295] width 1130 height 590
